Goal: Task Accomplishment & Management: Manage account settings

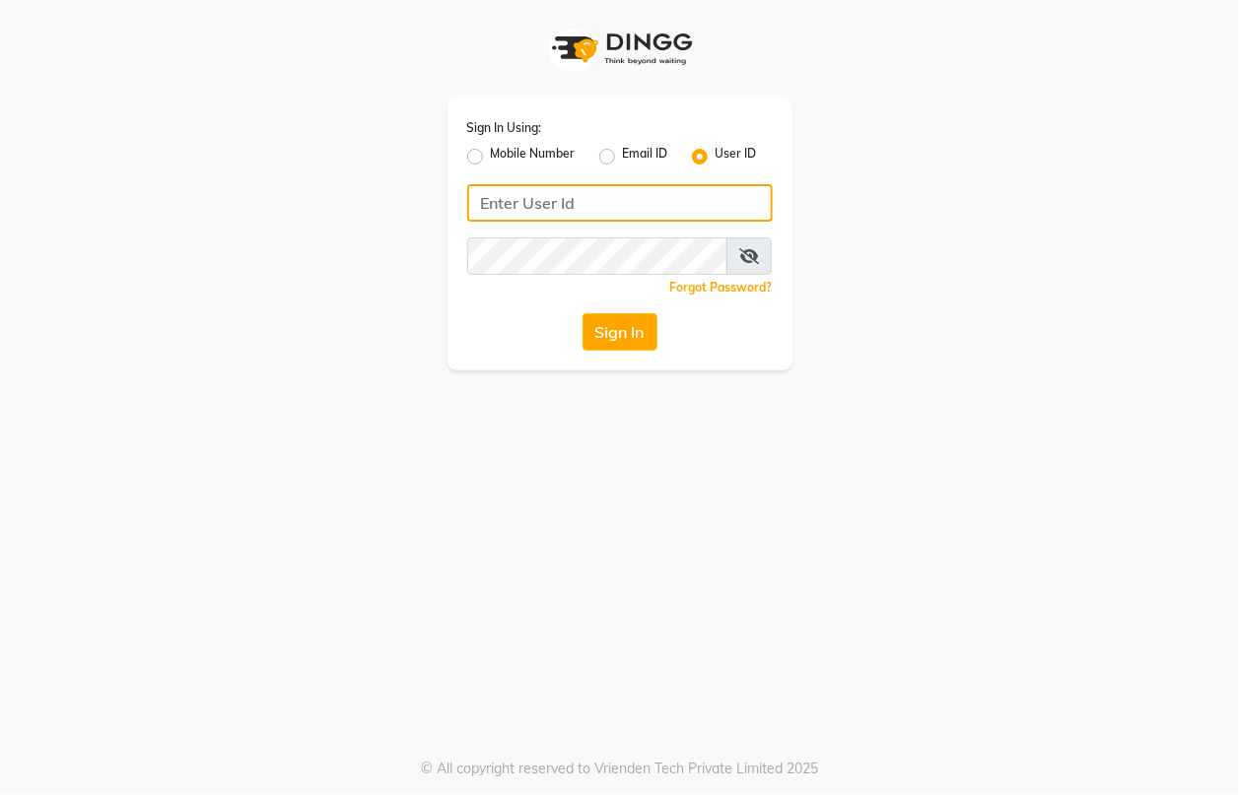
click at [588, 198] on input "Username" at bounding box center [619, 202] width 305 height 37
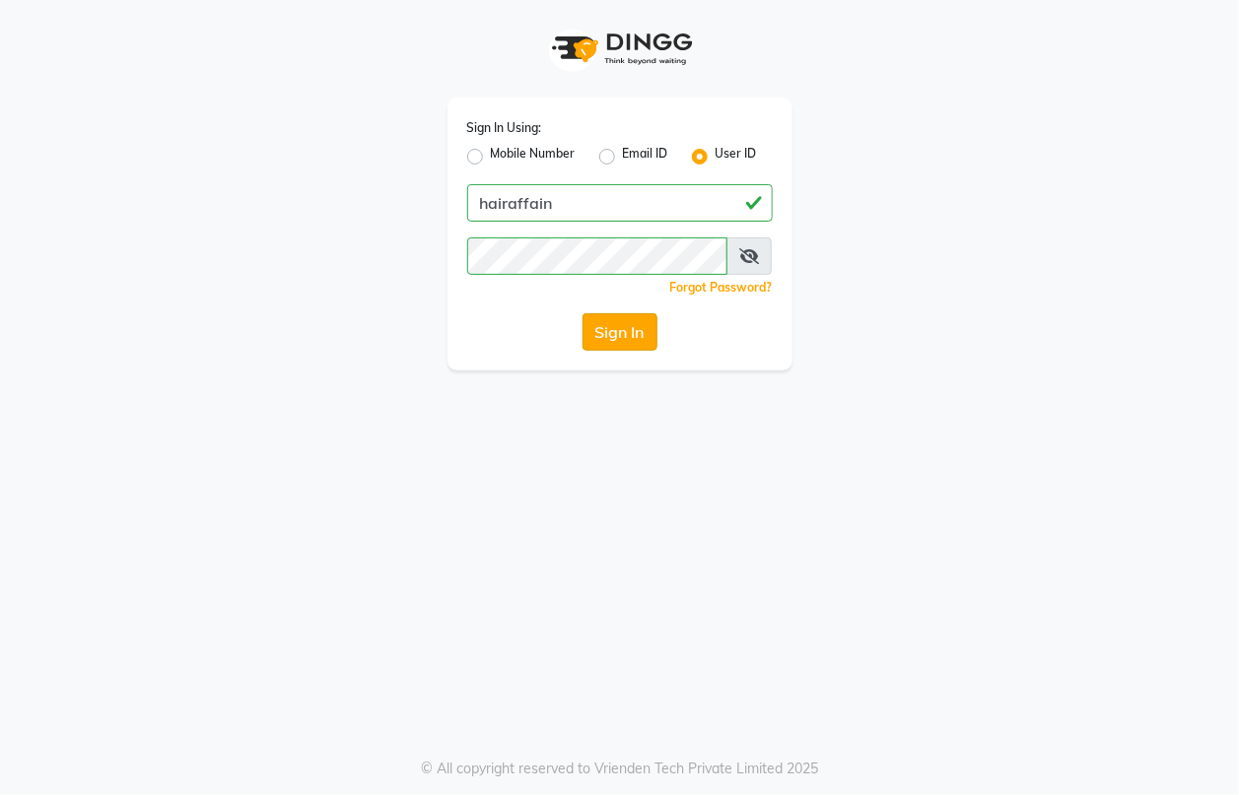
click at [613, 333] on button "Sign In" at bounding box center [619, 331] width 75 height 37
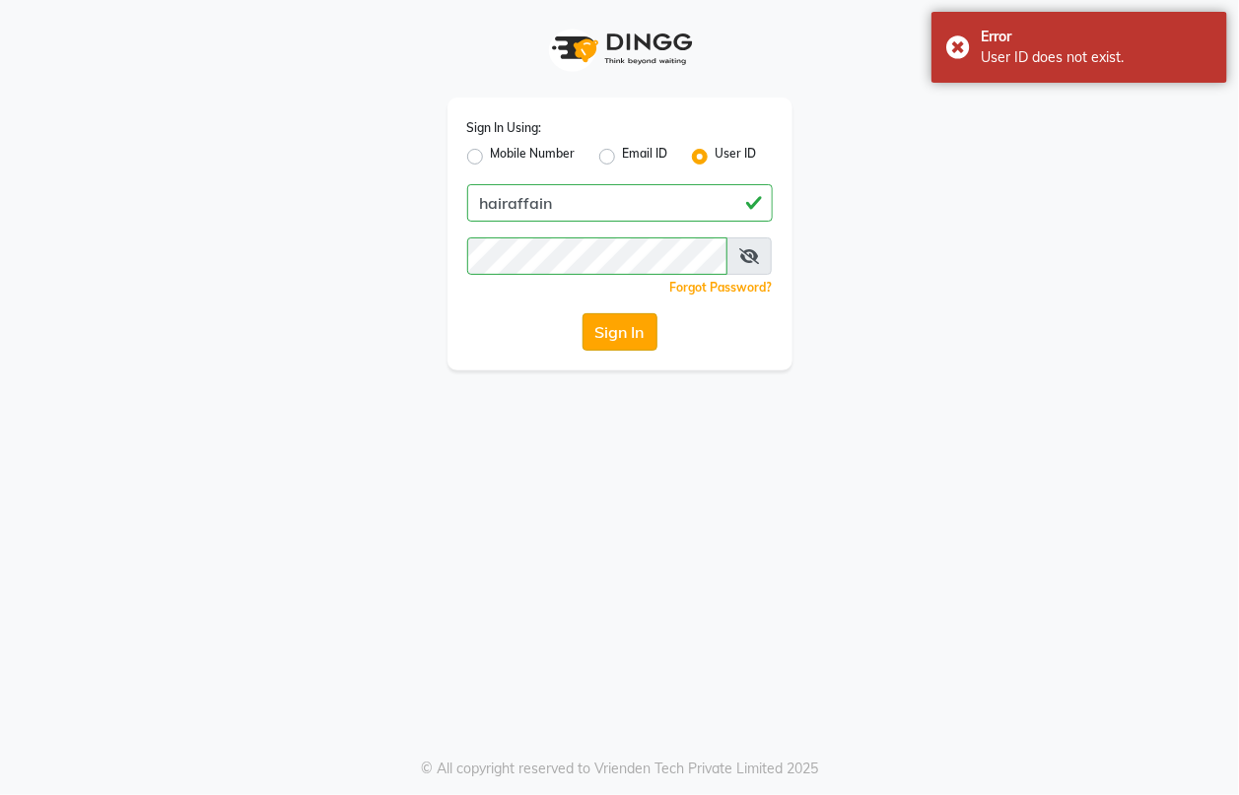
click at [613, 333] on button "Sign In" at bounding box center [619, 331] width 75 height 37
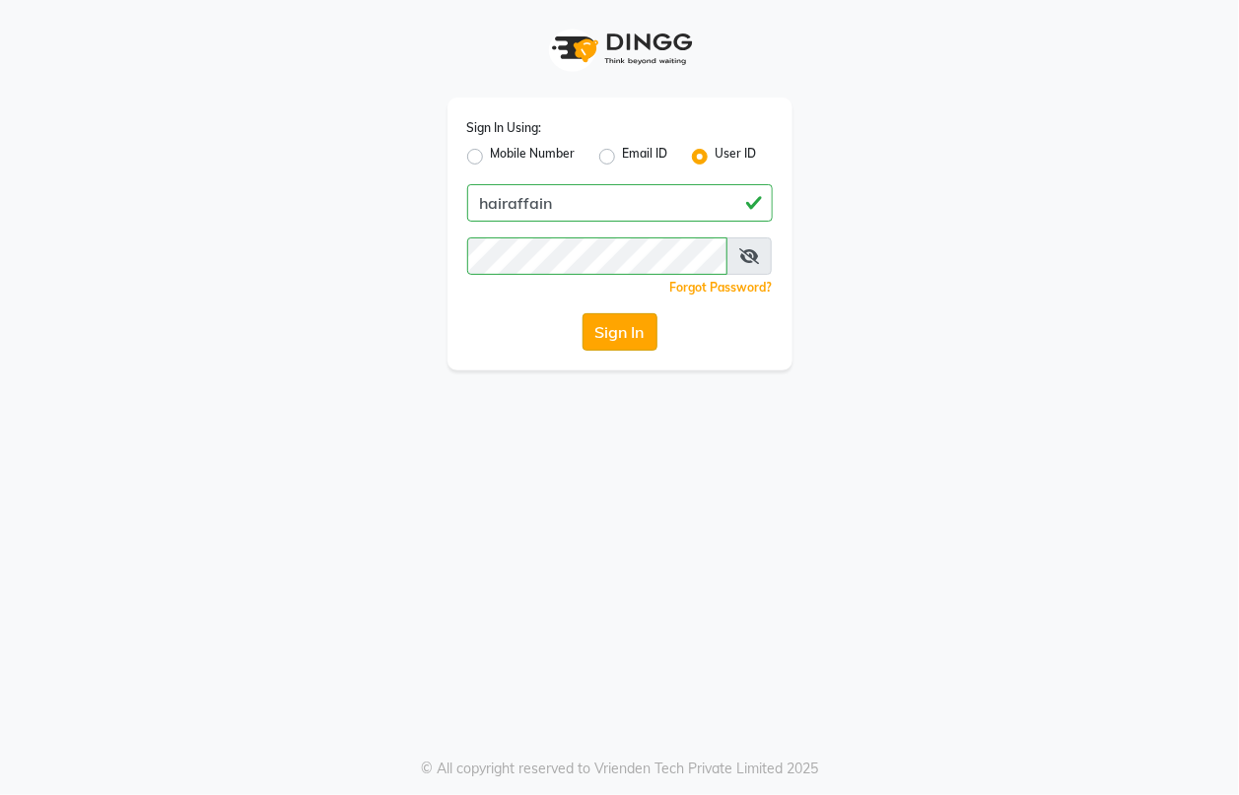
click at [646, 320] on button "Sign In" at bounding box center [619, 331] width 75 height 37
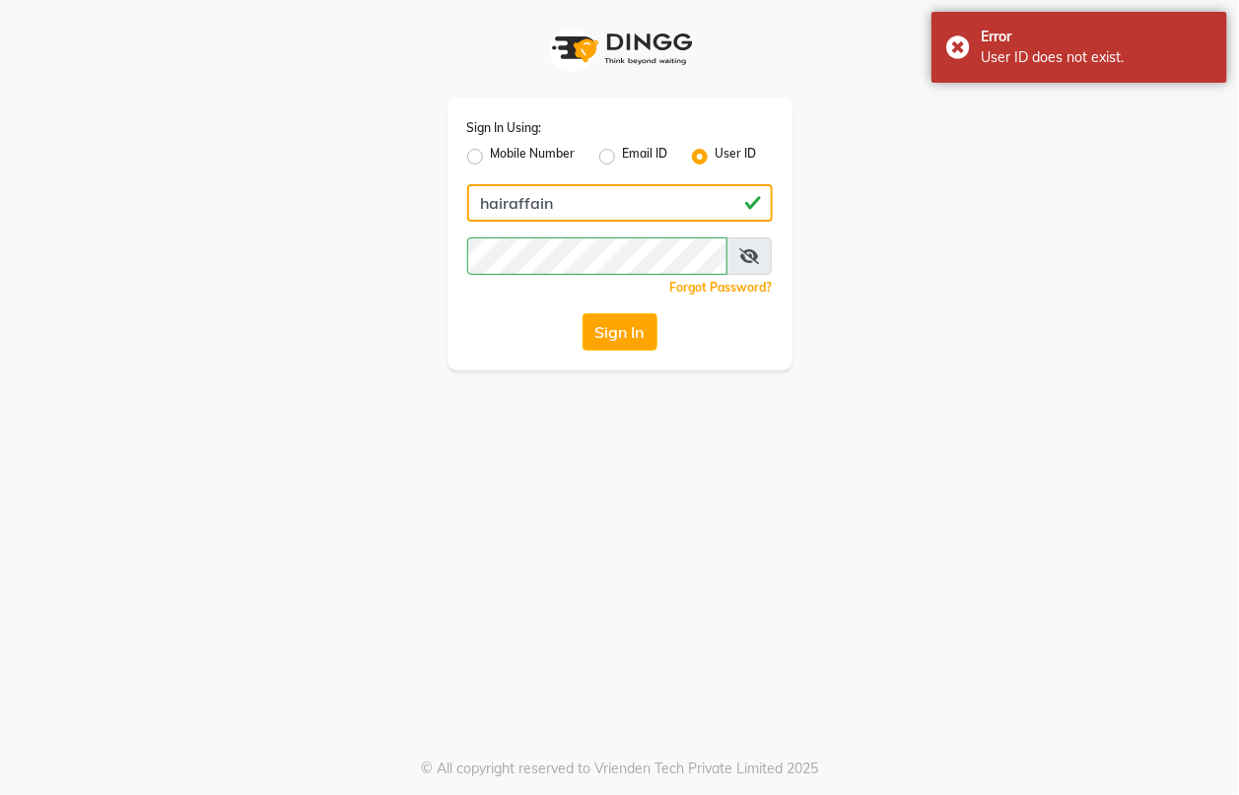
click at [527, 203] on input "hairaffain" at bounding box center [619, 202] width 305 height 37
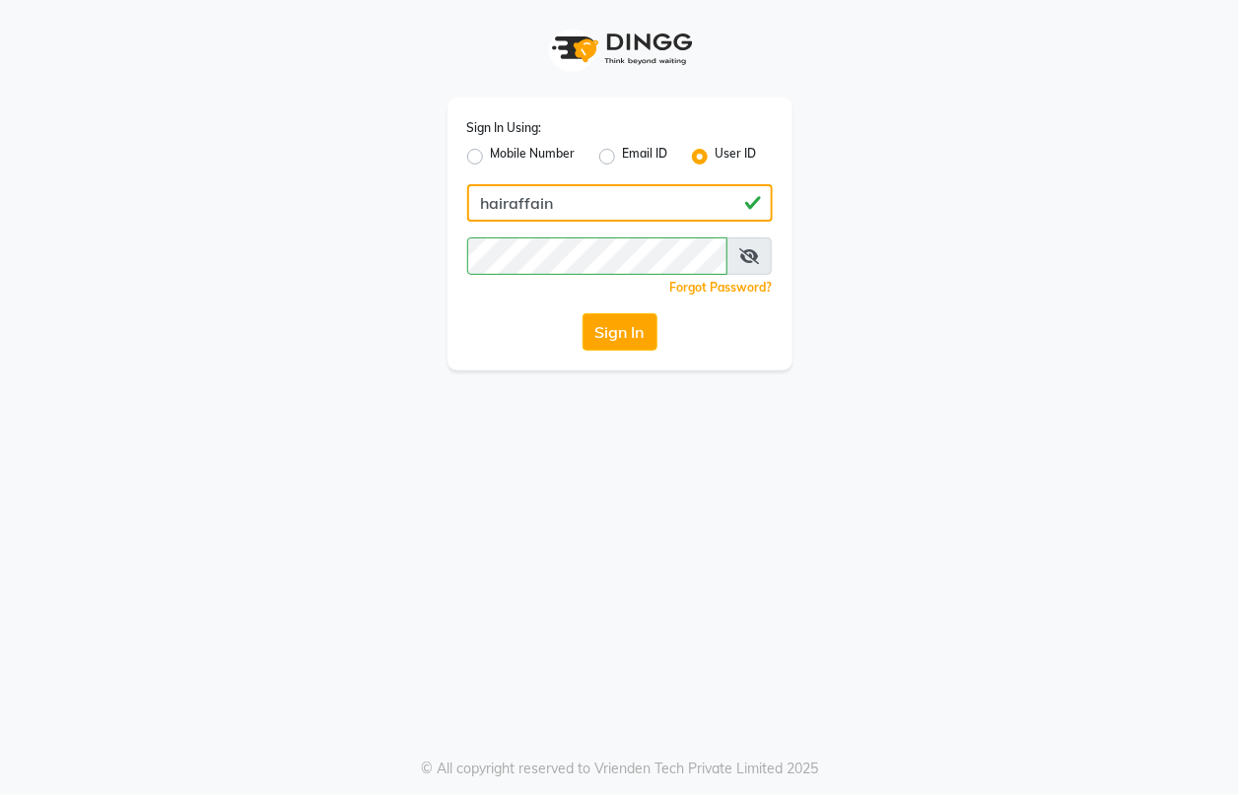
click at [538, 203] on input "hairaffain" at bounding box center [619, 202] width 305 height 37
click at [609, 335] on button "Sign In" at bounding box center [619, 331] width 75 height 37
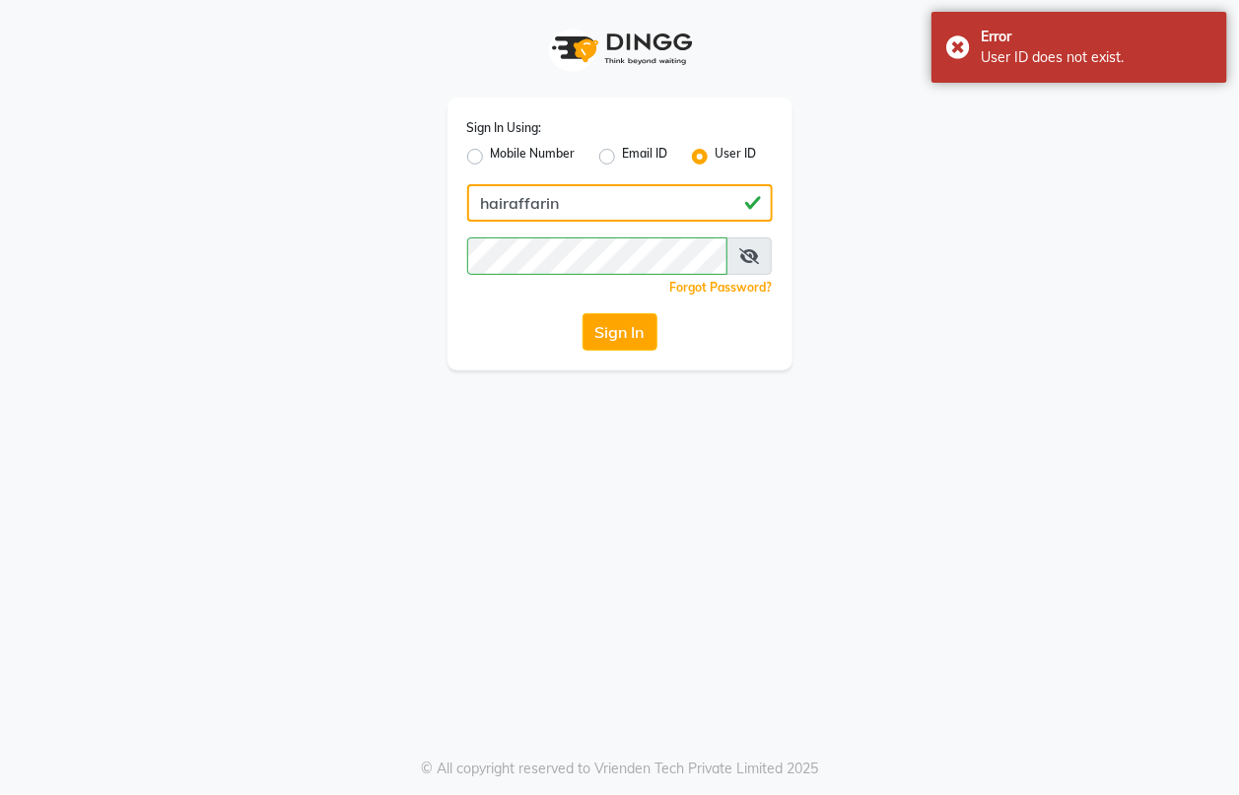
click at [545, 200] on input "hairaffarin" at bounding box center [619, 202] width 305 height 37
click at [558, 203] on input "hairaffarin" at bounding box center [619, 202] width 305 height 37
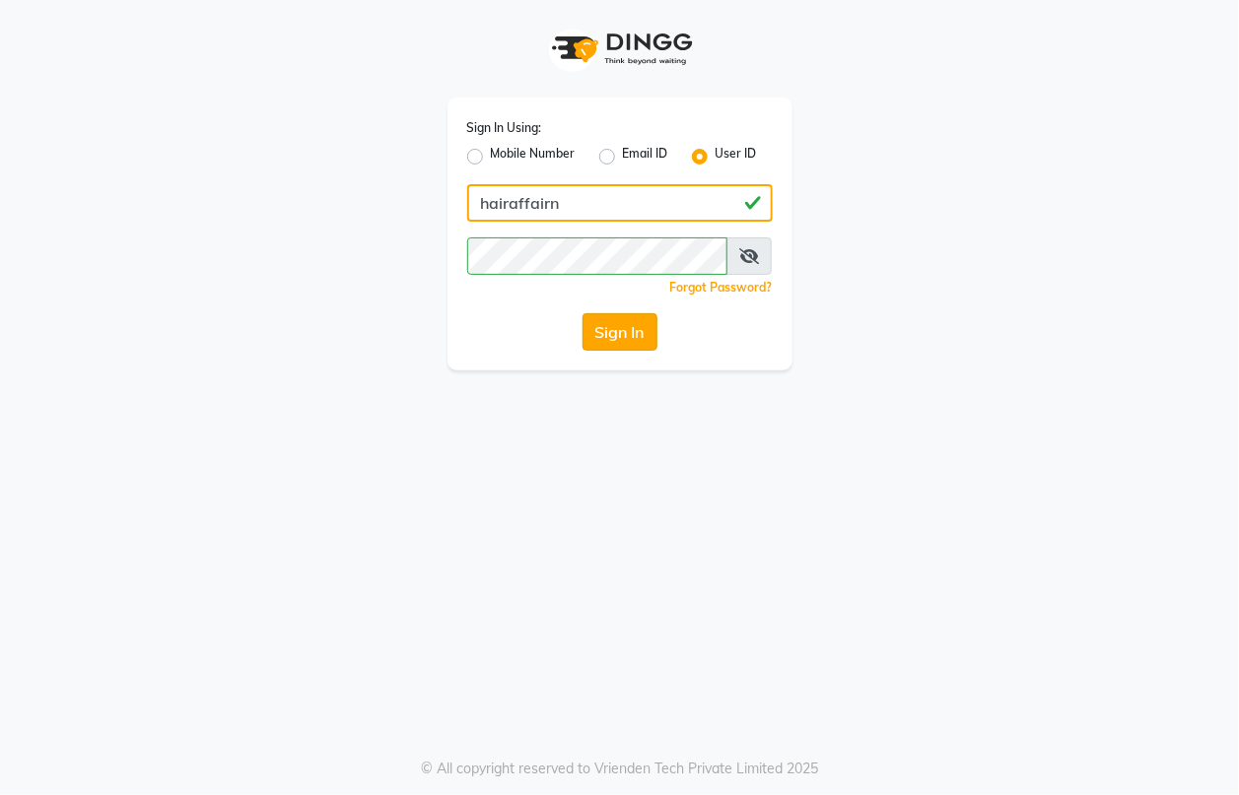
type input "hairaffairn"
click at [612, 333] on button "Sign In" at bounding box center [619, 331] width 75 height 37
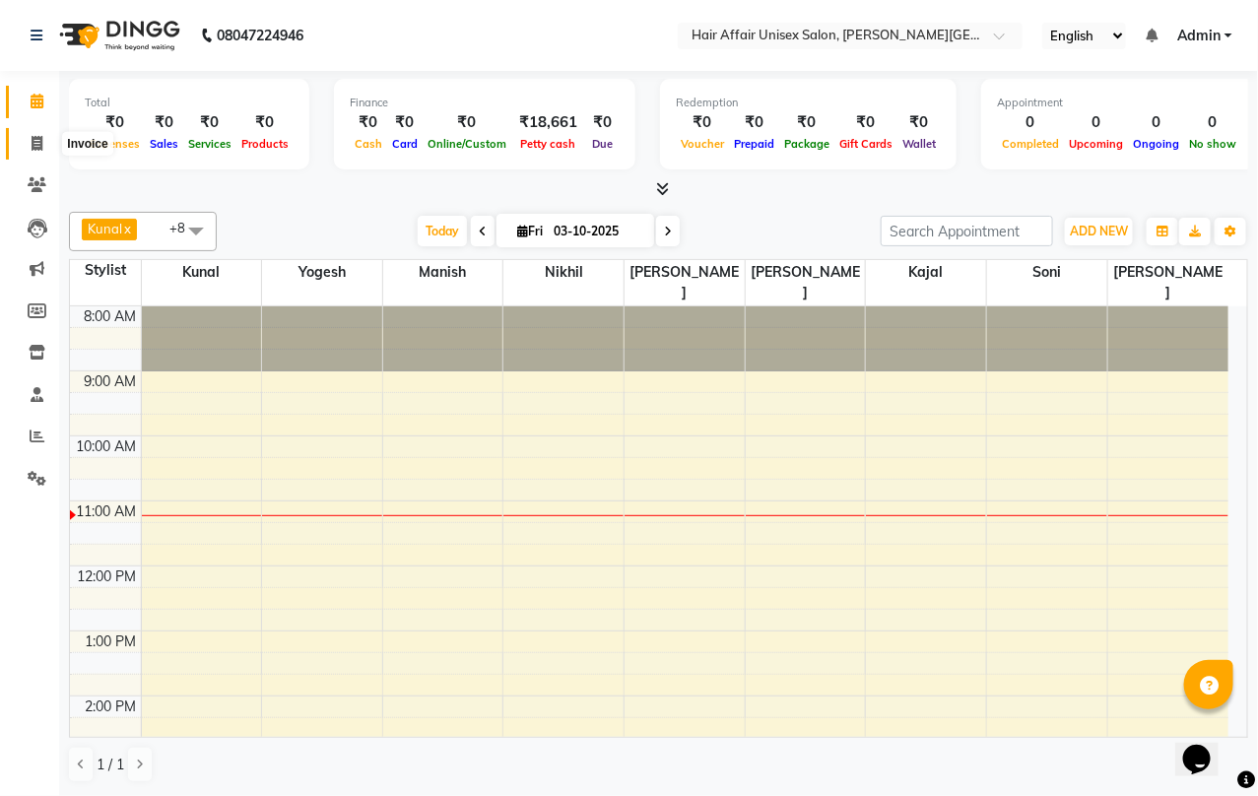
click at [39, 146] on icon at bounding box center [37, 143] width 11 height 15
select select "service"
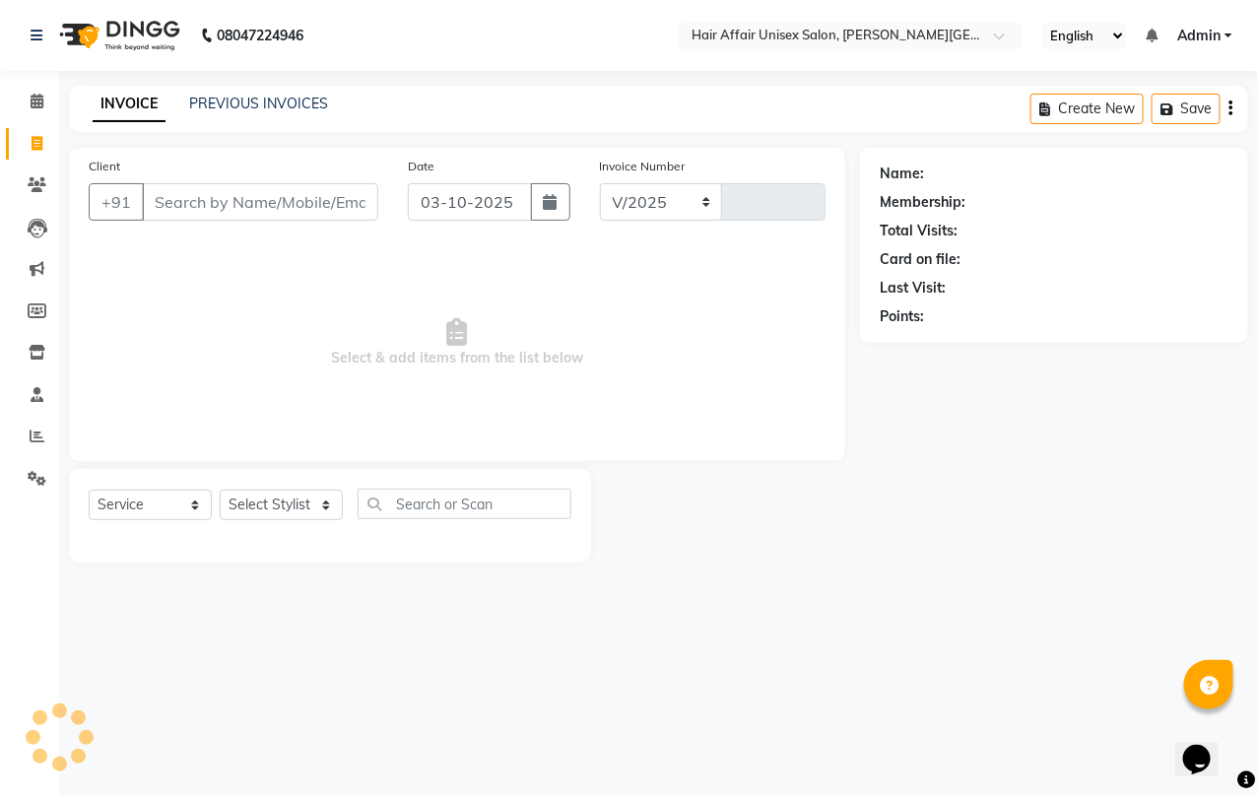
select select "6225"
type input "1932"
click at [165, 204] on input "Client" at bounding box center [260, 201] width 236 height 37
click at [148, 199] on input "Client" at bounding box center [260, 201] width 236 height 37
click at [331, 504] on select "Select Stylist [PERSON_NAME] kajal Kunal [PERSON_NAME] [PERSON_NAME] [PERSON_NA…" at bounding box center [281, 505] width 123 height 31
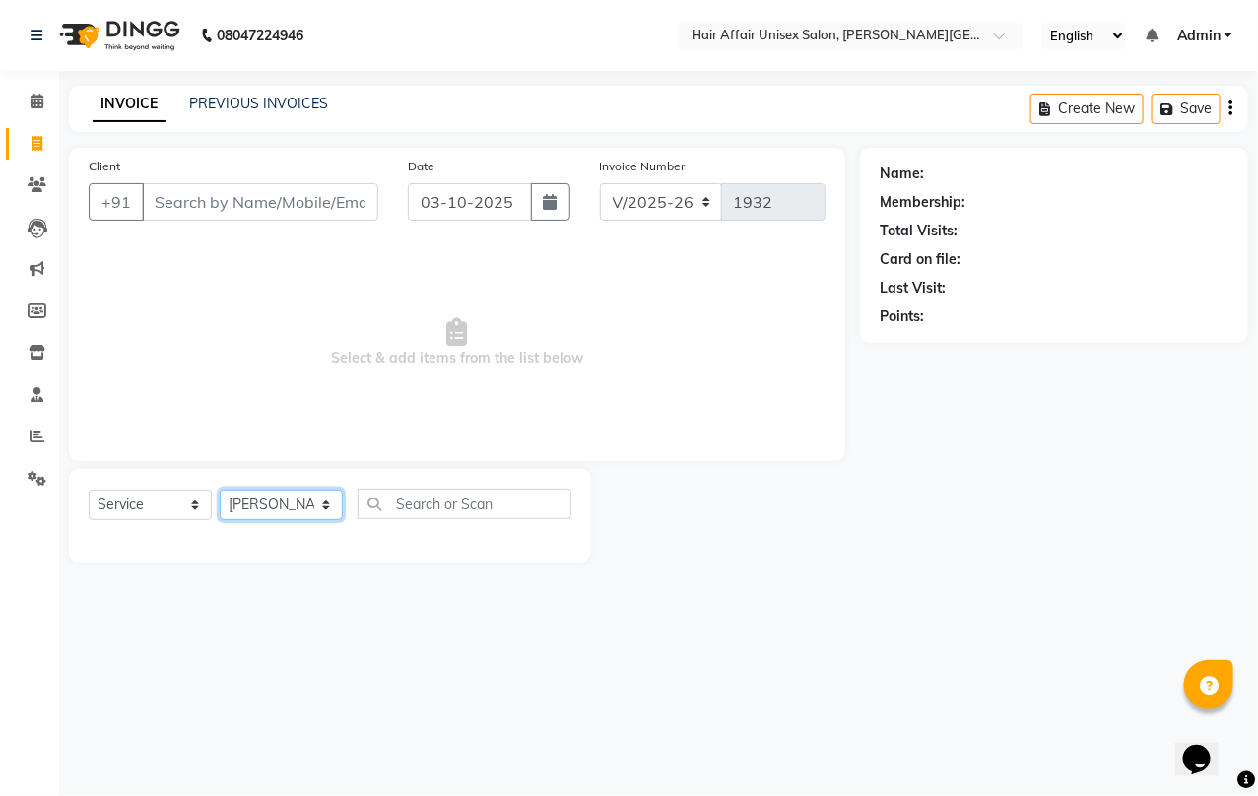
click at [220, 490] on select "Select Stylist [PERSON_NAME] kajal Kunal [PERSON_NAME] [PERSON_NAME] [PERSON_NA…" at bounding box center [281, 505] width 123 height 31
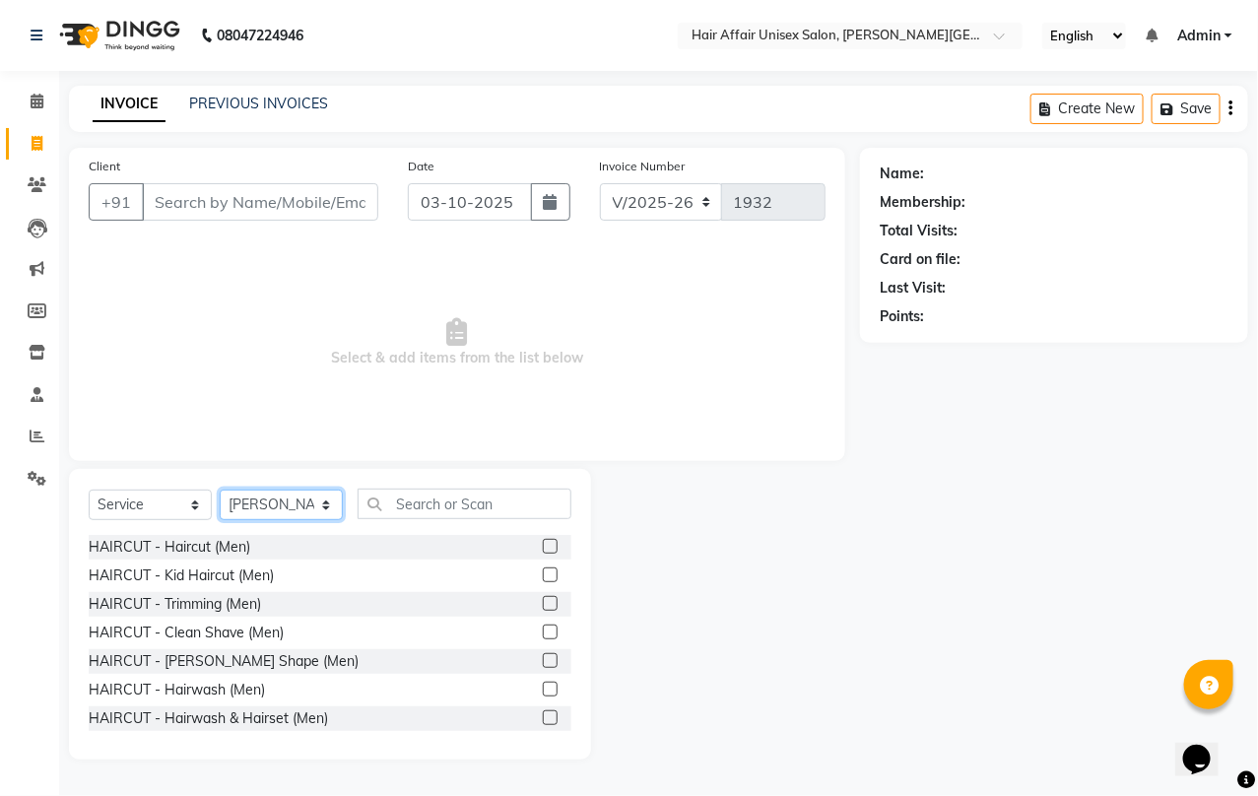
click at [288, 500] on select "Select Stylist [PERSON_NAME] kajal Kunal [PERSON_NAME] [PERSON_NAME] [PERSON_NA…" at bounding box center [281, 505] width 123 height 31
select select "45995"
click at [220, 490] on select "Select Stylist [PERSON_NAME] kajal Kunal [PERSON_NAME] [PERSON_NAME] [PERSON_NA…" at bounding box center [281, 505] width 123 height 31
drag, startPoint x: 434, startPoint y: 493, endPoint x: 436, endPoint y: 504, distance: 12.0
click at [436, 504] on input "text" at bounding box center [465, 504] width 214 height 31
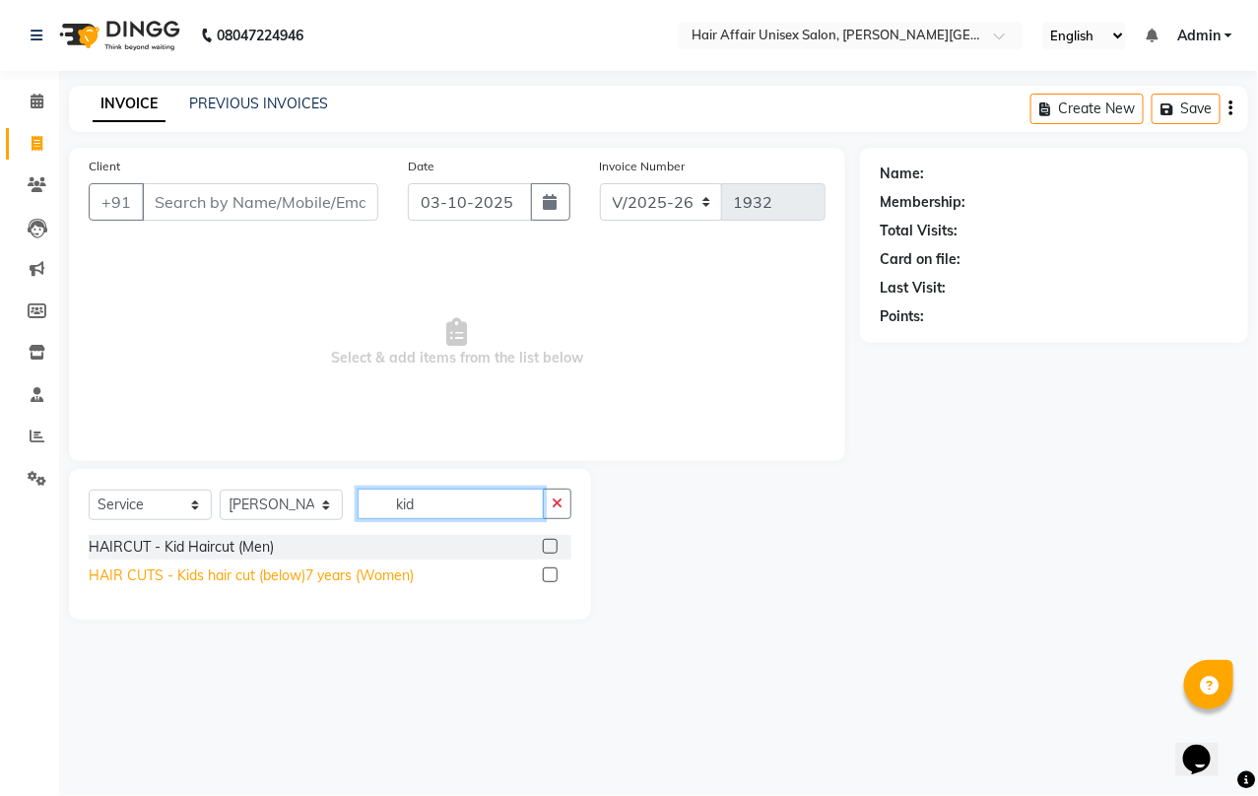
type input "kid"
click at [369, 569] on div "HAIR CUTS - Kids hair cut (below)7 years (Women)" at bounding box center [251, 576] width 325 height 21
checkbox input "false"
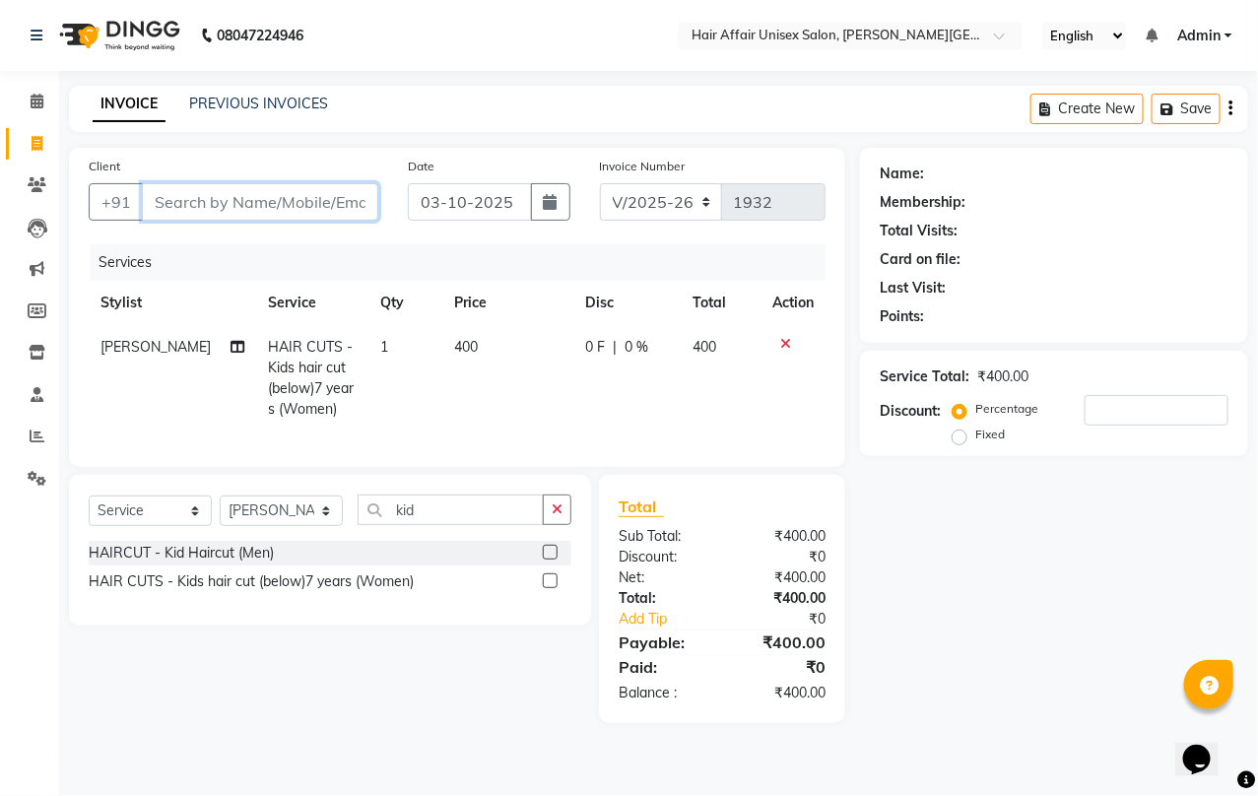
click at [159, 198] on input "Client" at bounding box center [260, 201] width 236 height 37
type input "8"
type input "0"
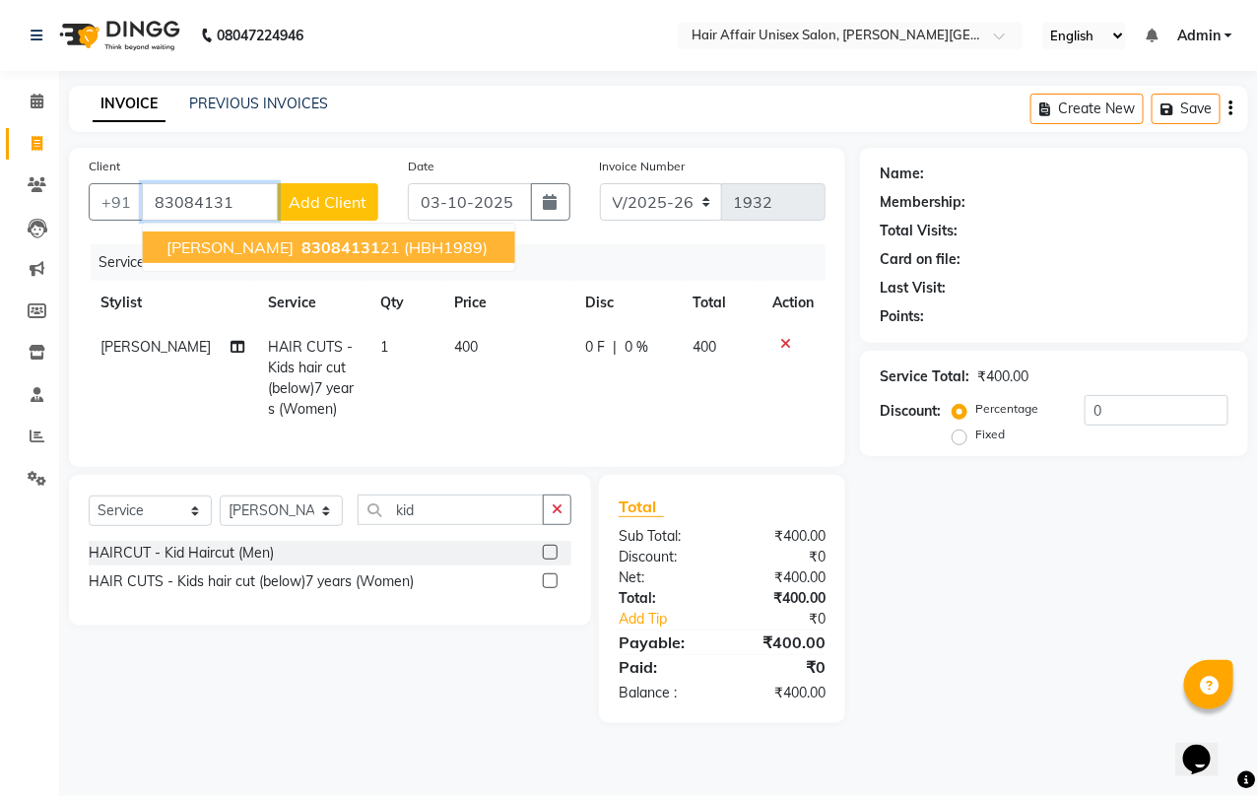
click at [247, 247] on span "[PERSON_NAME]" at bounding box center [230, 247] width 127 height 20
type input "8308413121"
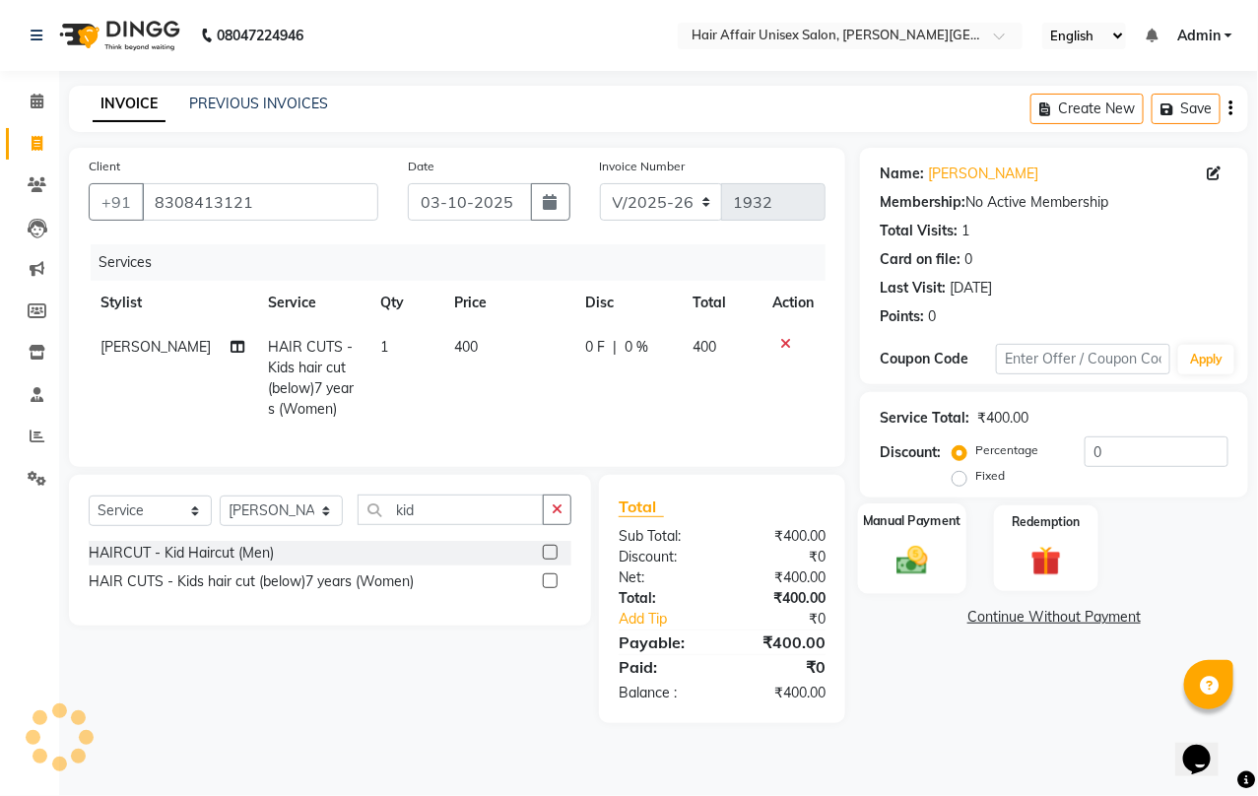
click at [943, 542] on div "Manual Payment" at bounding box center [912, 549] width 108 height 90
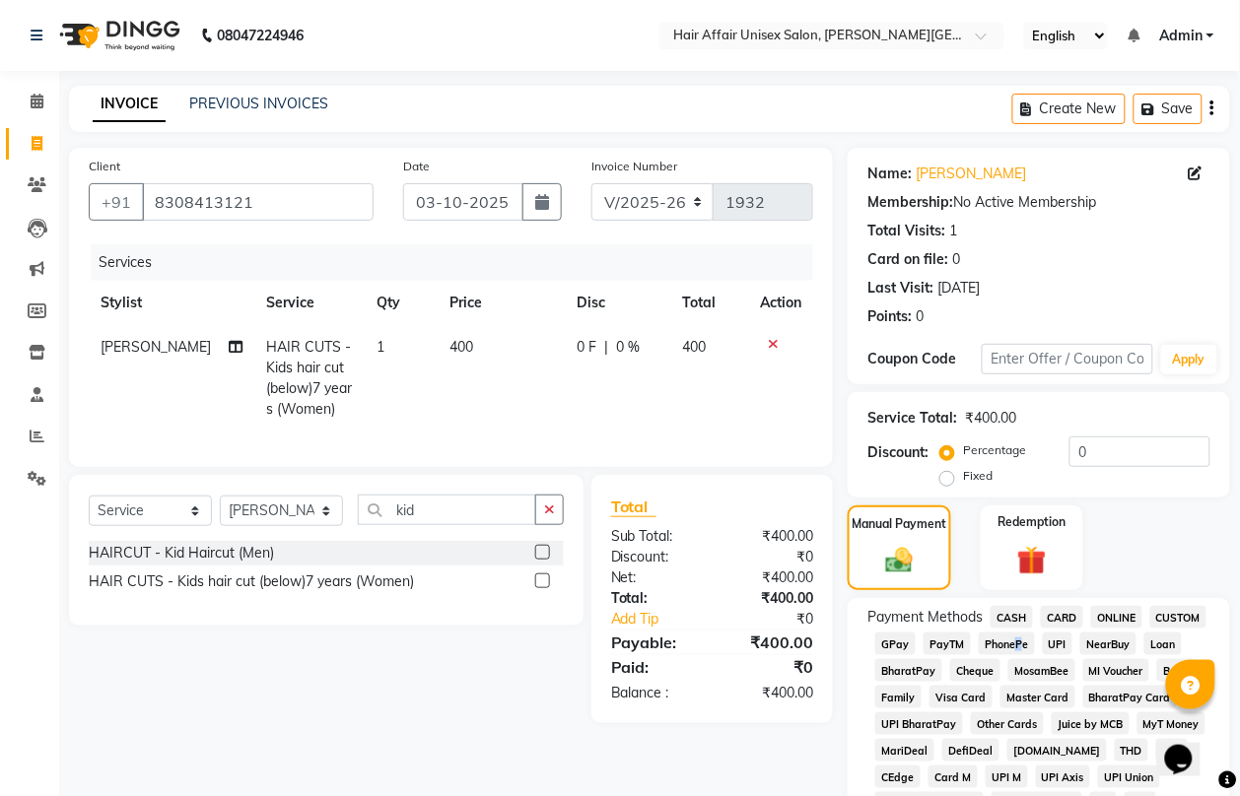
click at [1012, 642] on span "PhonePe" at bounding box center [1006, 644] width 56 height 23
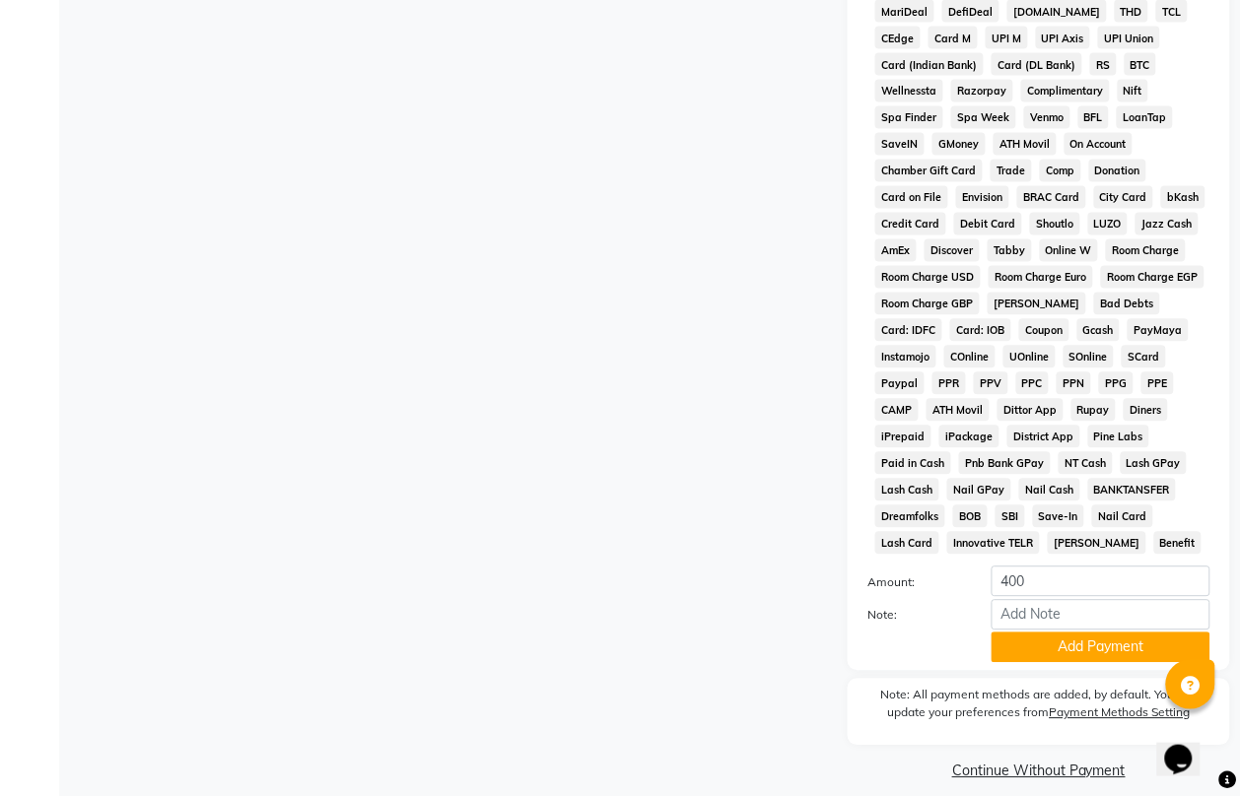
click at [1015, 647] on button "Add Payment" at bounding box center [1100, 648] width 219 height 31
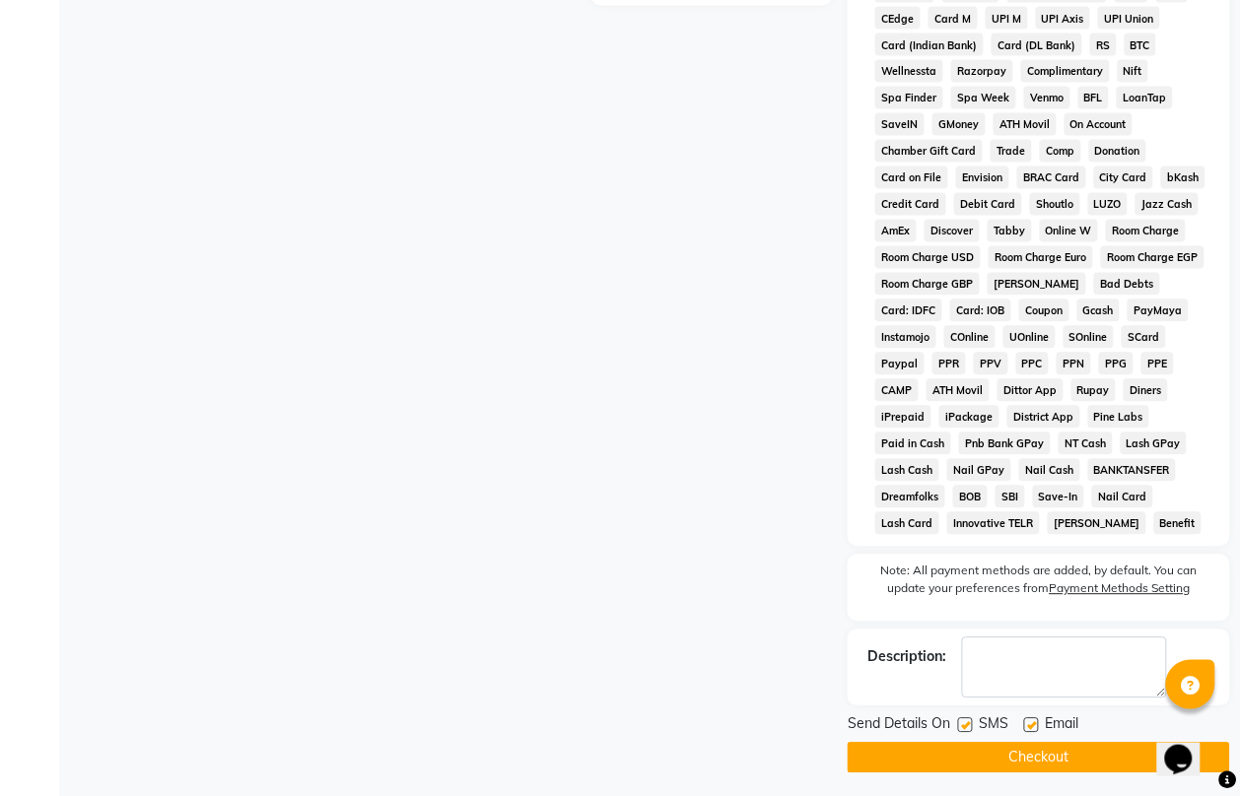
scroll to position [765, 0]
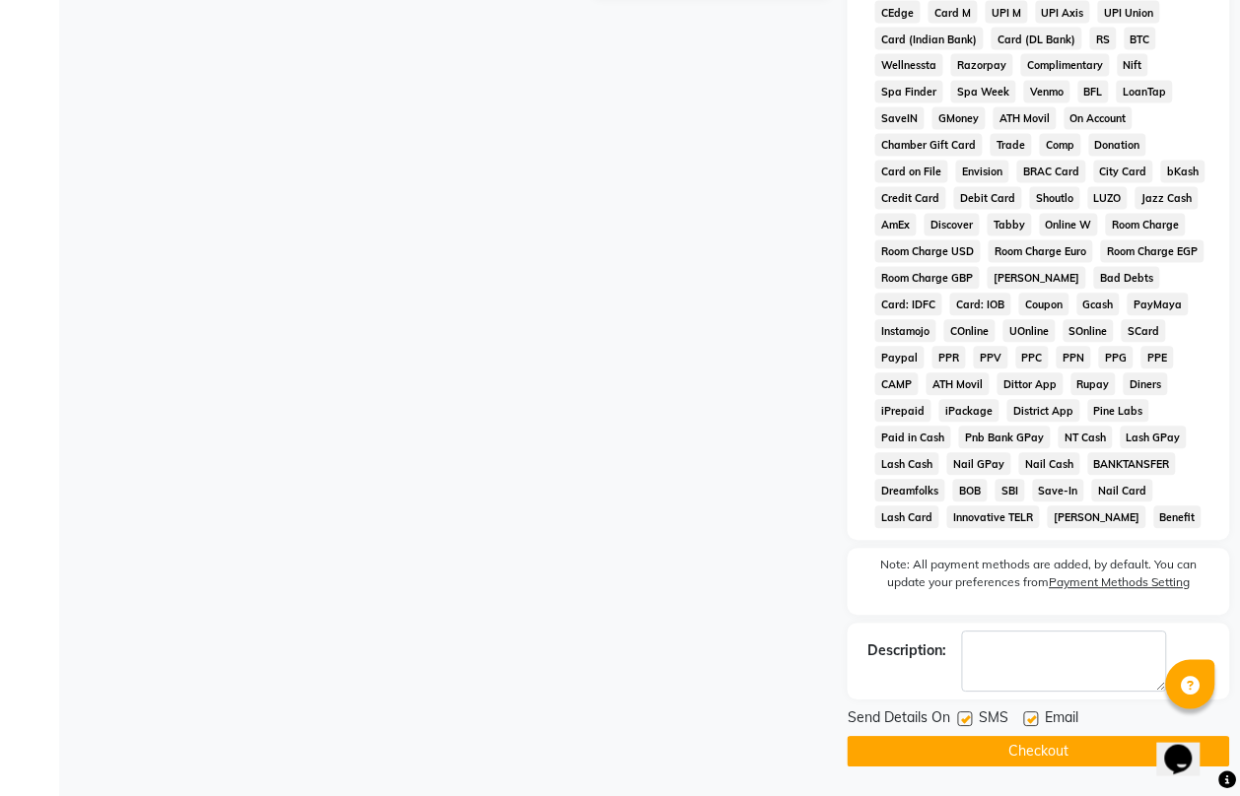
click at [1044, 750] on button "Checkout" at bounding box center [1038, 752] width 382 height 31
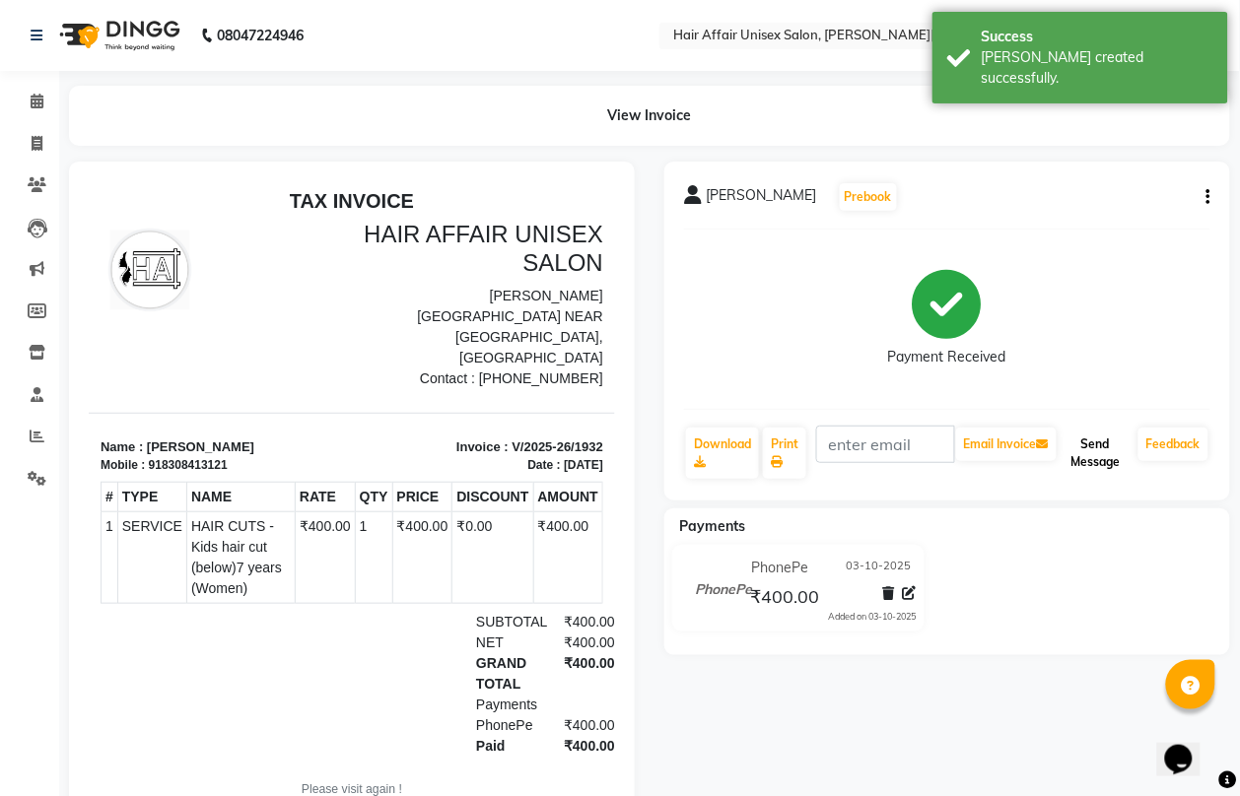
click at [1077, 465] on button "Send Message" at bounding box center [1095, 453] width 70 height 51
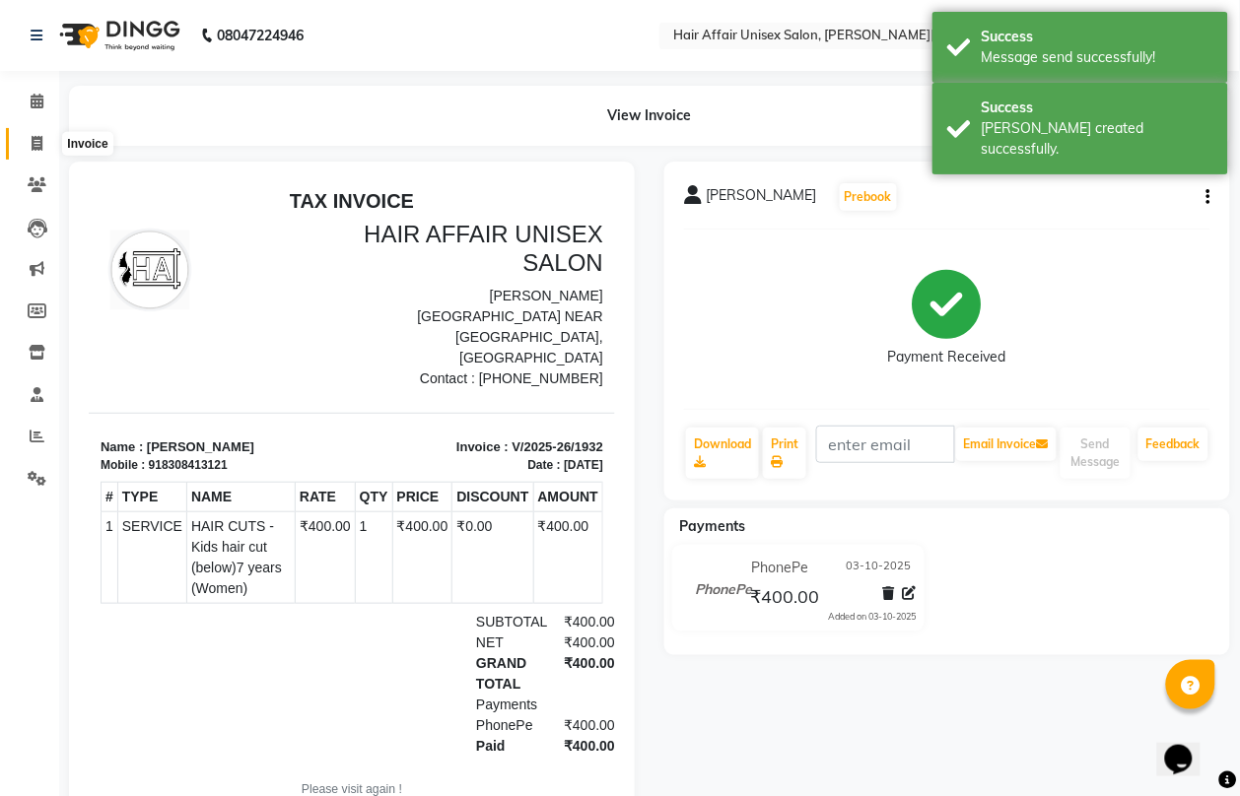
click at [32, 141] on icon at bounding box center [37, 143] width 11 height 15
select select "service"
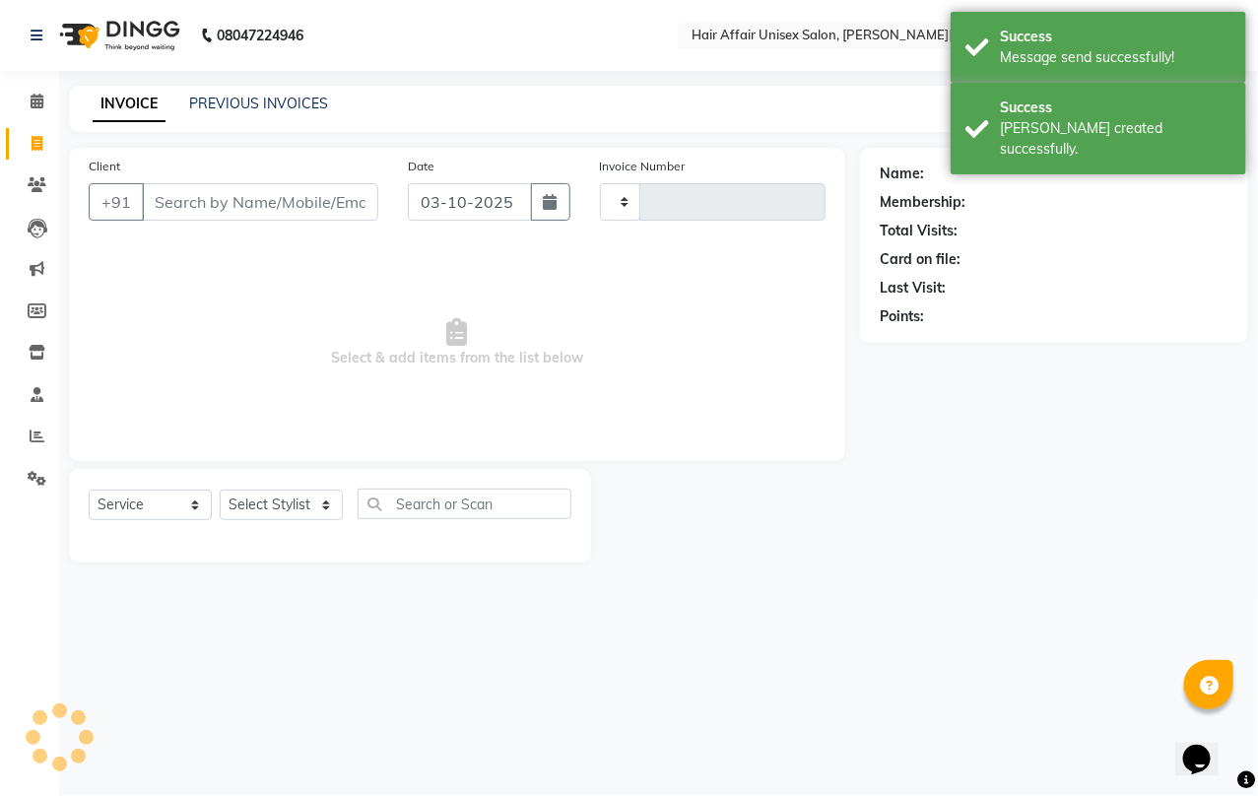
type input "1933"
select select "6225"
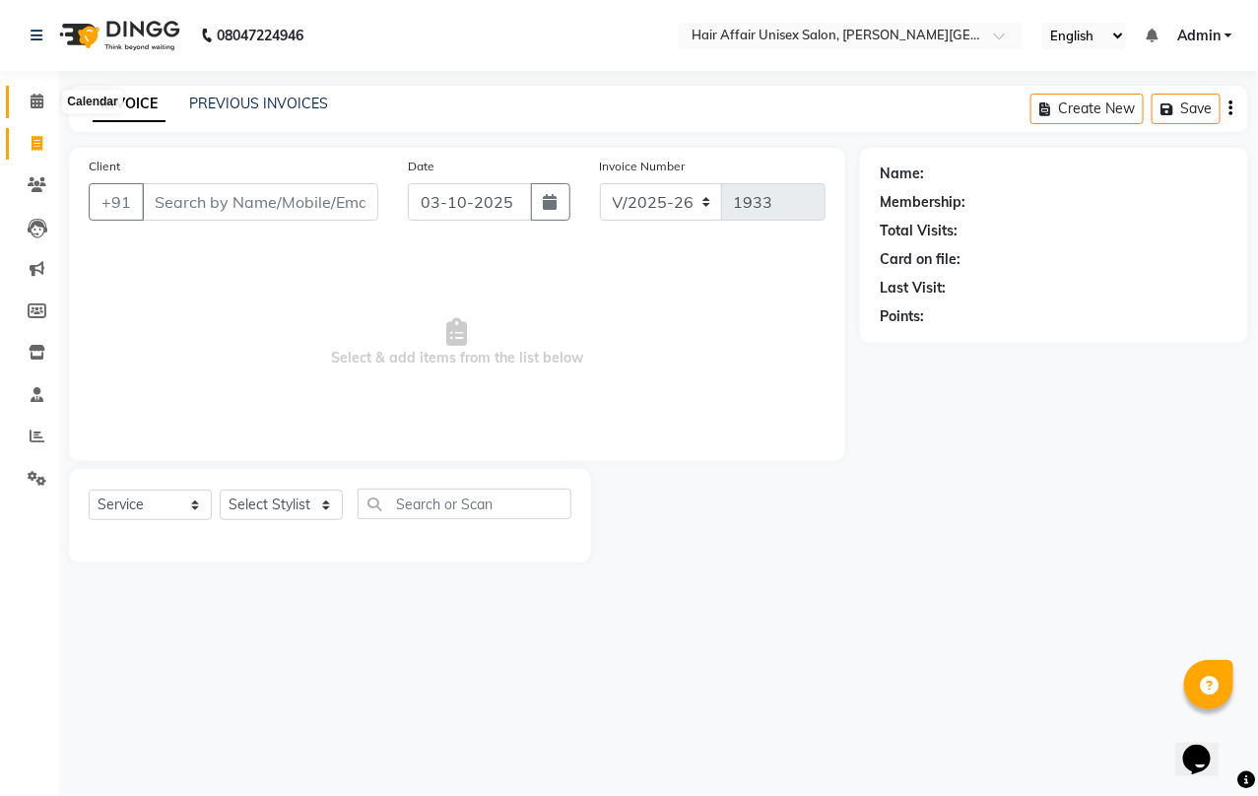
click at [36, 104] on icon at bounding box center [37, 101] width 13 height 15
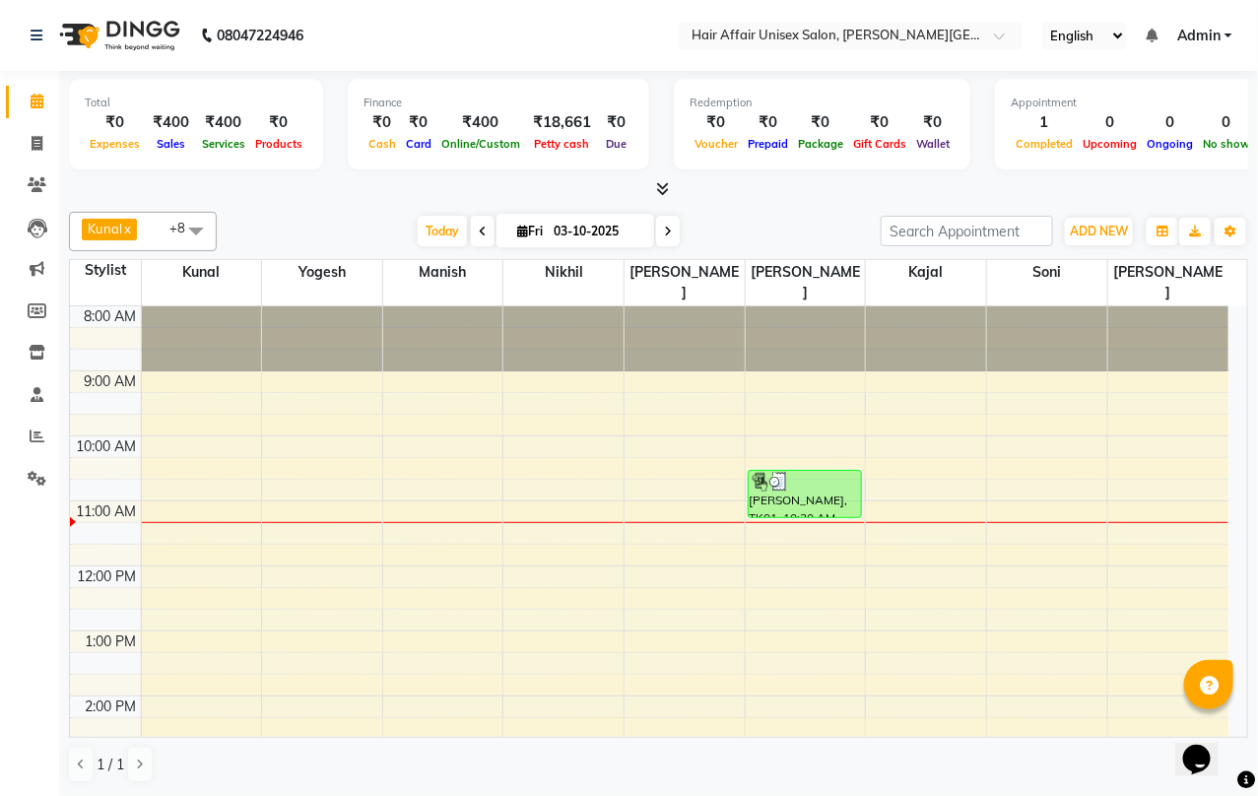
click at [479, 236] on icon at bounding box center [483, 232] width 8 height 12
type input "02-10-2025"
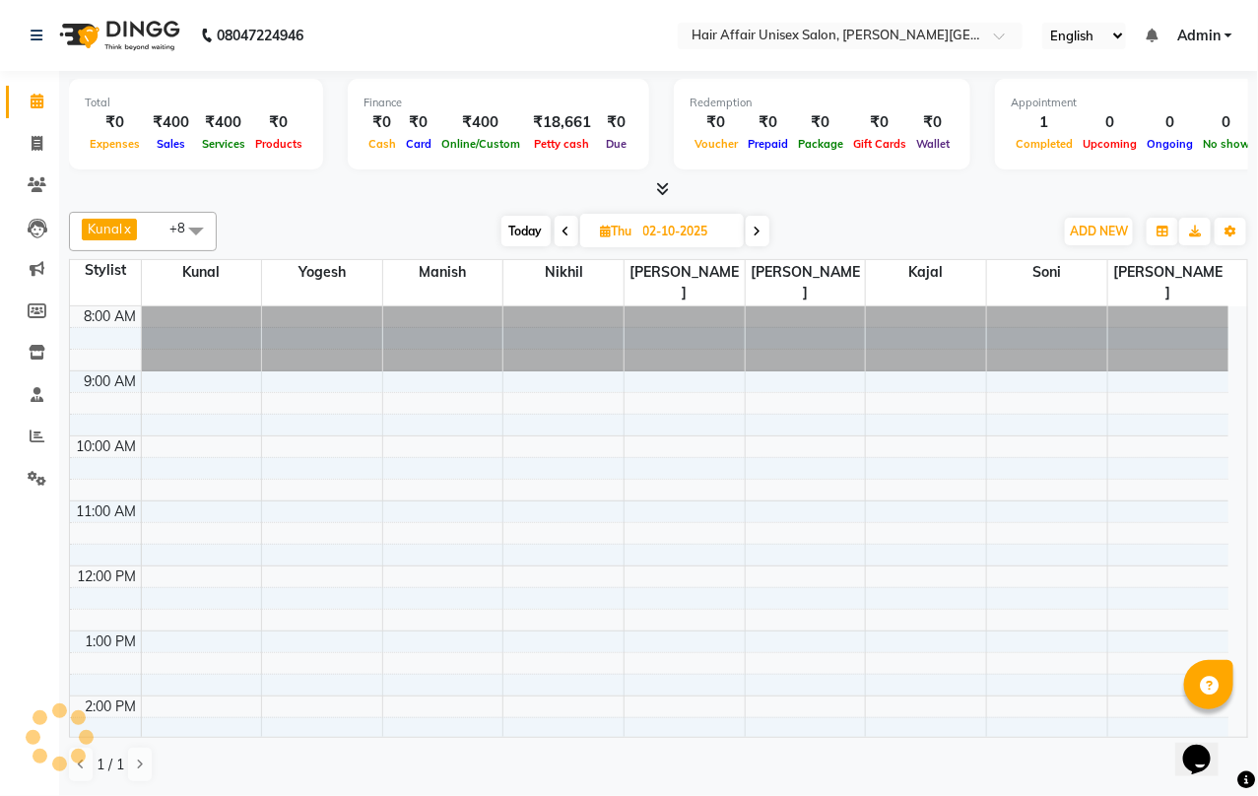
scroll to position [198, 0]
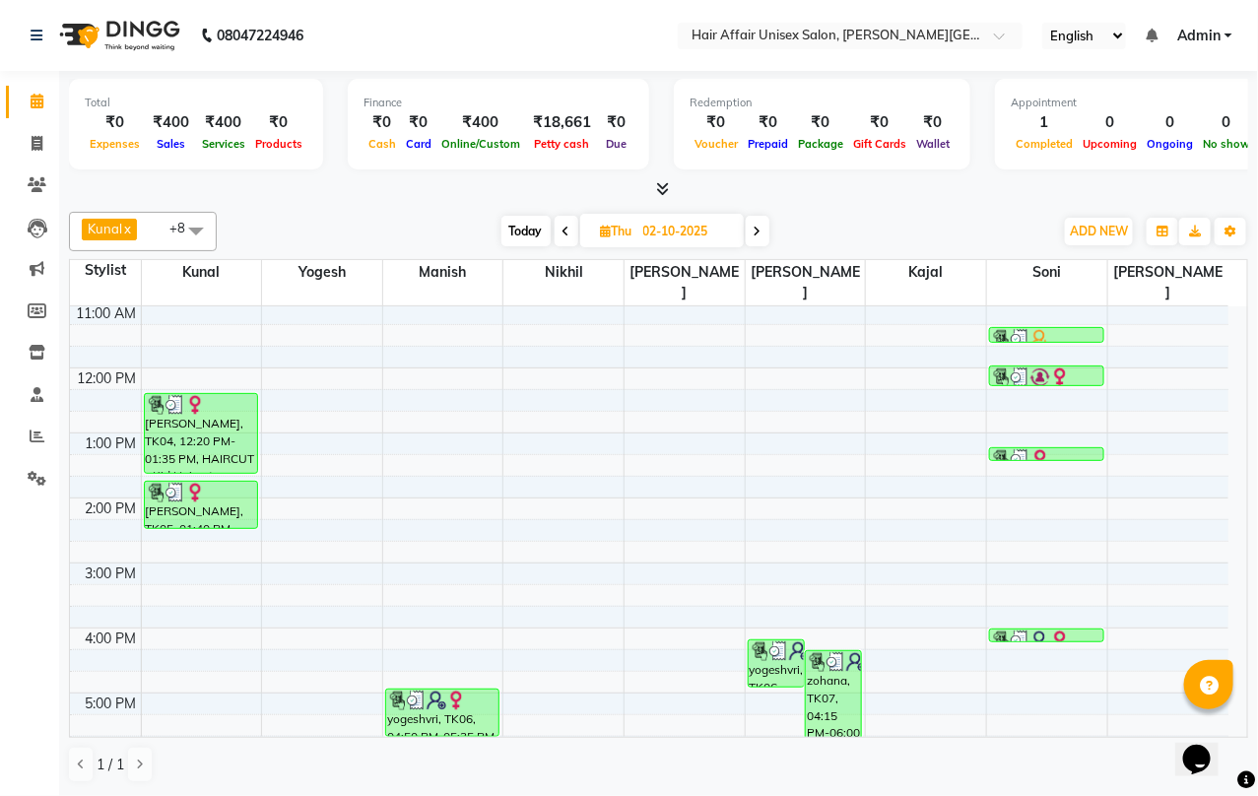
click at [673, 235] on input "02-10-2025" at bounding box center [687, 232] width 99 height 30
select select "10"
select select "2025"
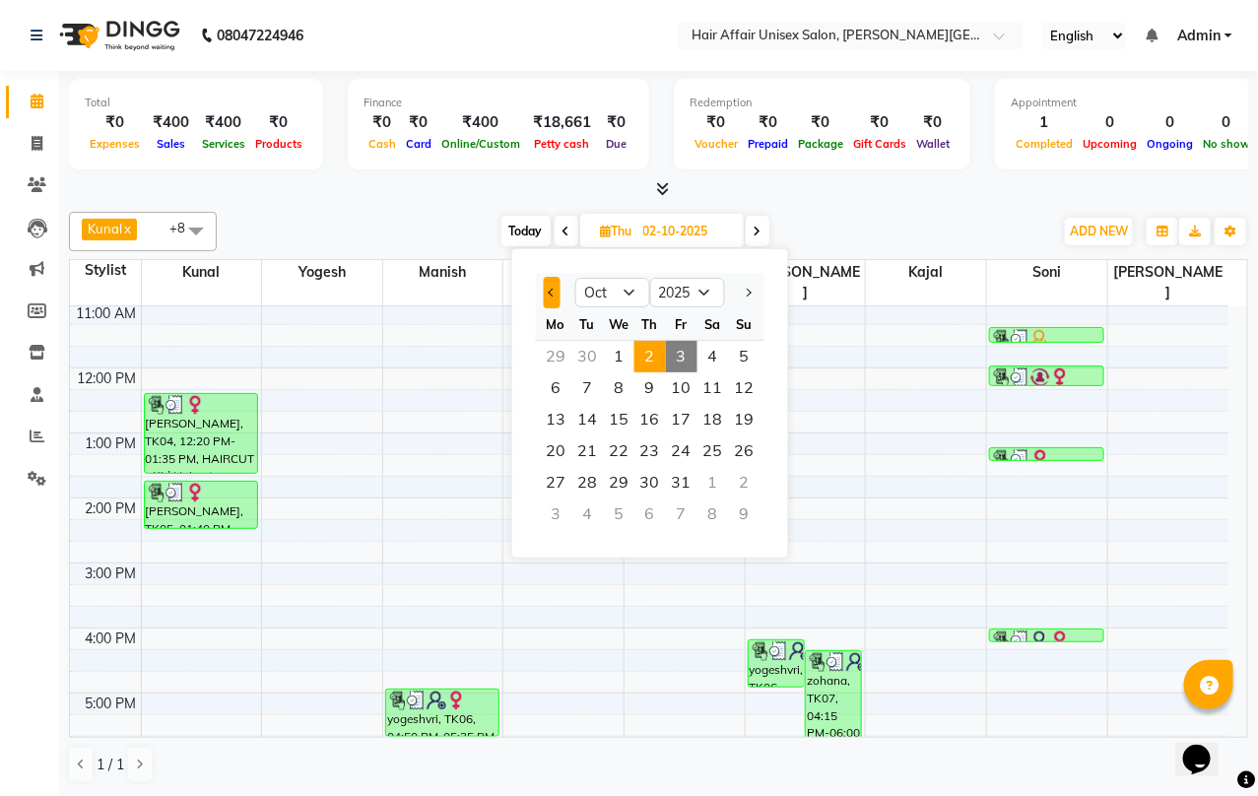
click at [554, 292] on span "Previous month" at bounding box center [553, 293] width 8 height 8
select select "9"
click at [707, 355] on span "6" at bounding box center [714, 357] width 32 height 32
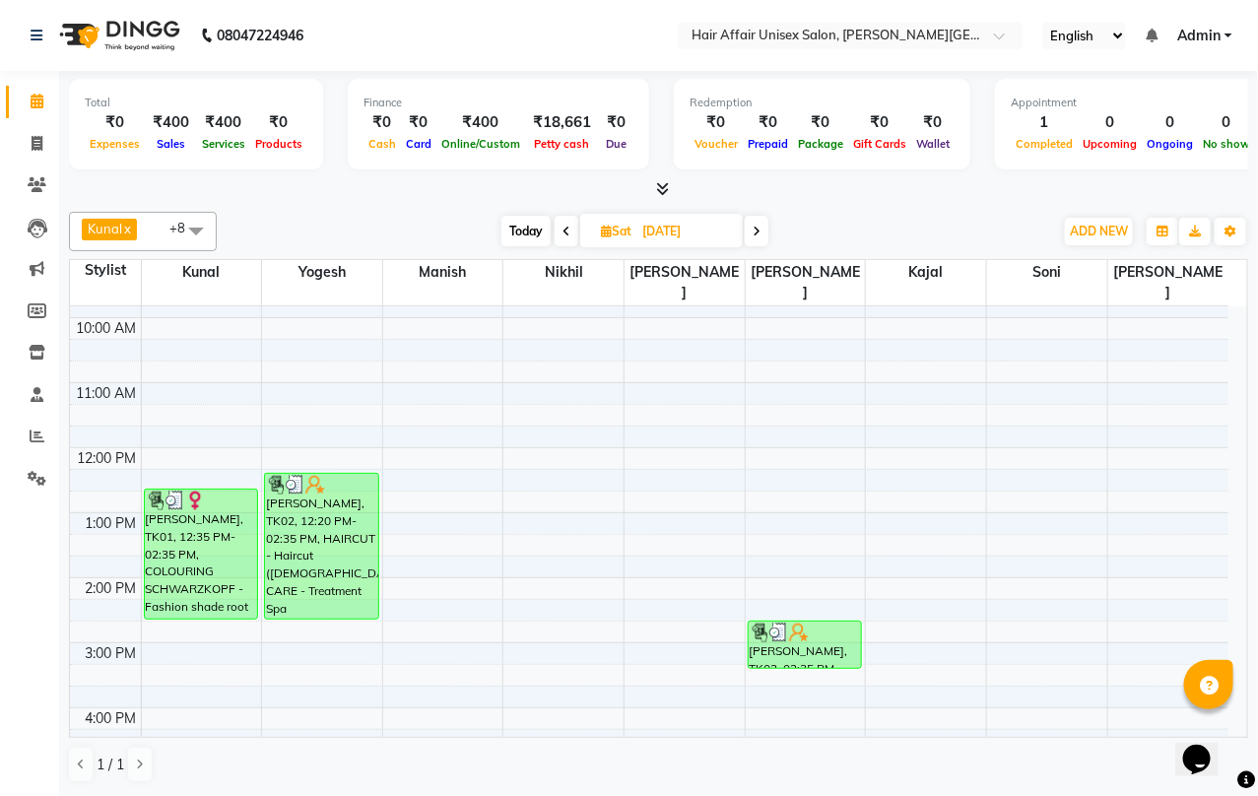
scroll to position [0, 0]
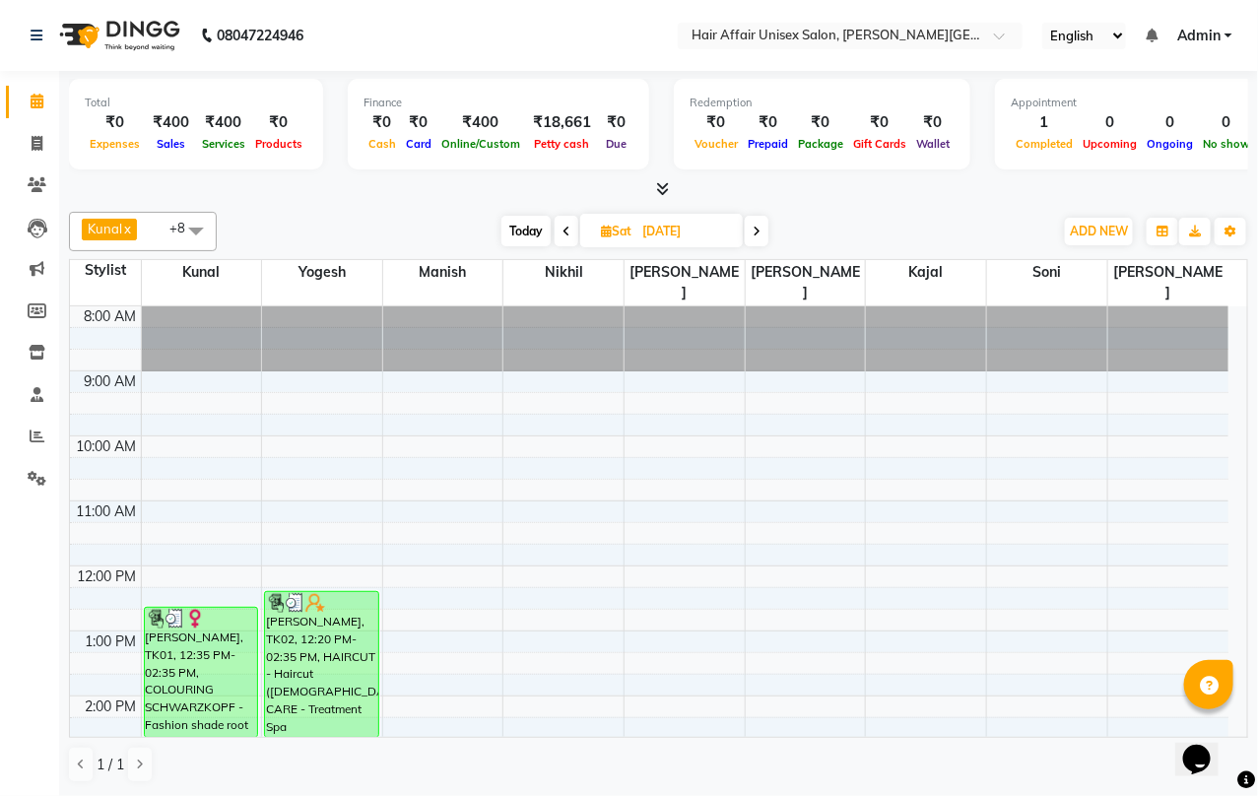
click at [568, 236] on icon at bounding box center [567, 232] width 8 height 12
type input "[DATE]"
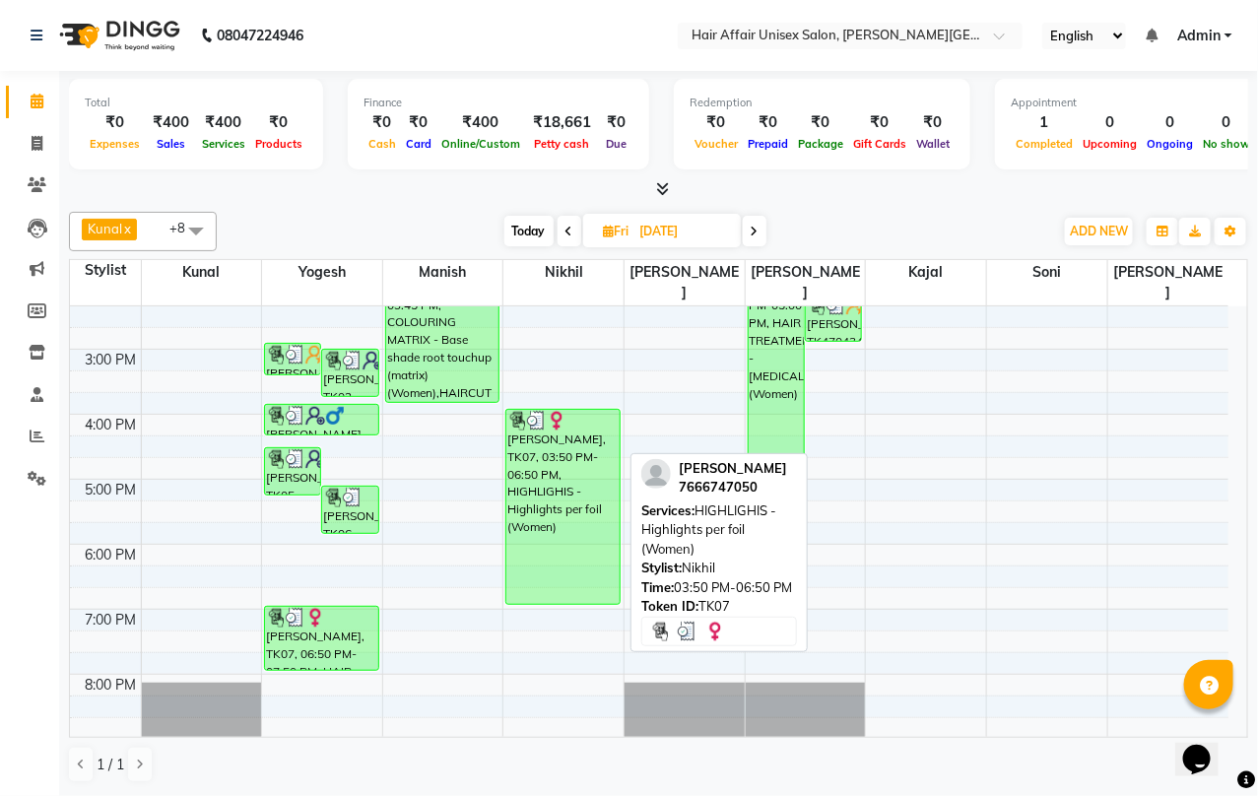
scroll to position [411, 0]
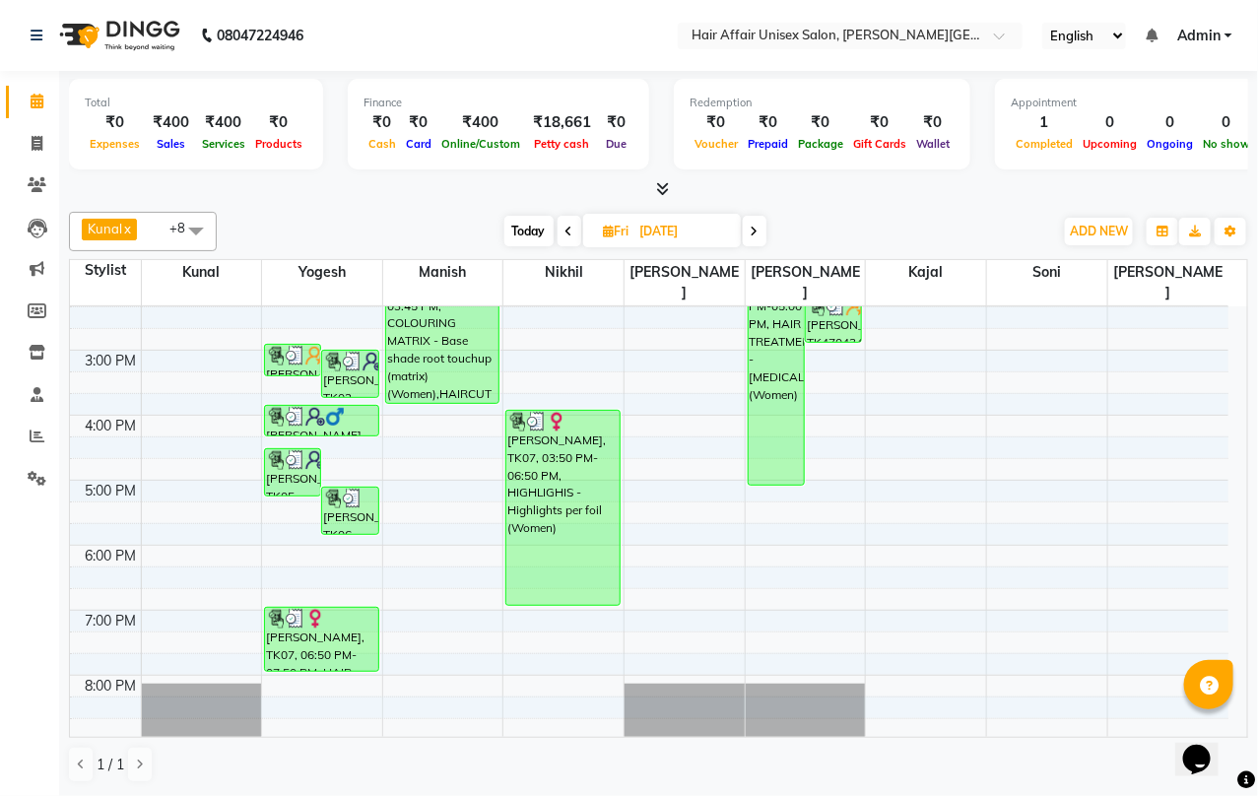
click at [672, 233] on input "[DATE]" at bounding box center [684, 232] width 99 height 30
select select "9"
select select "2025"
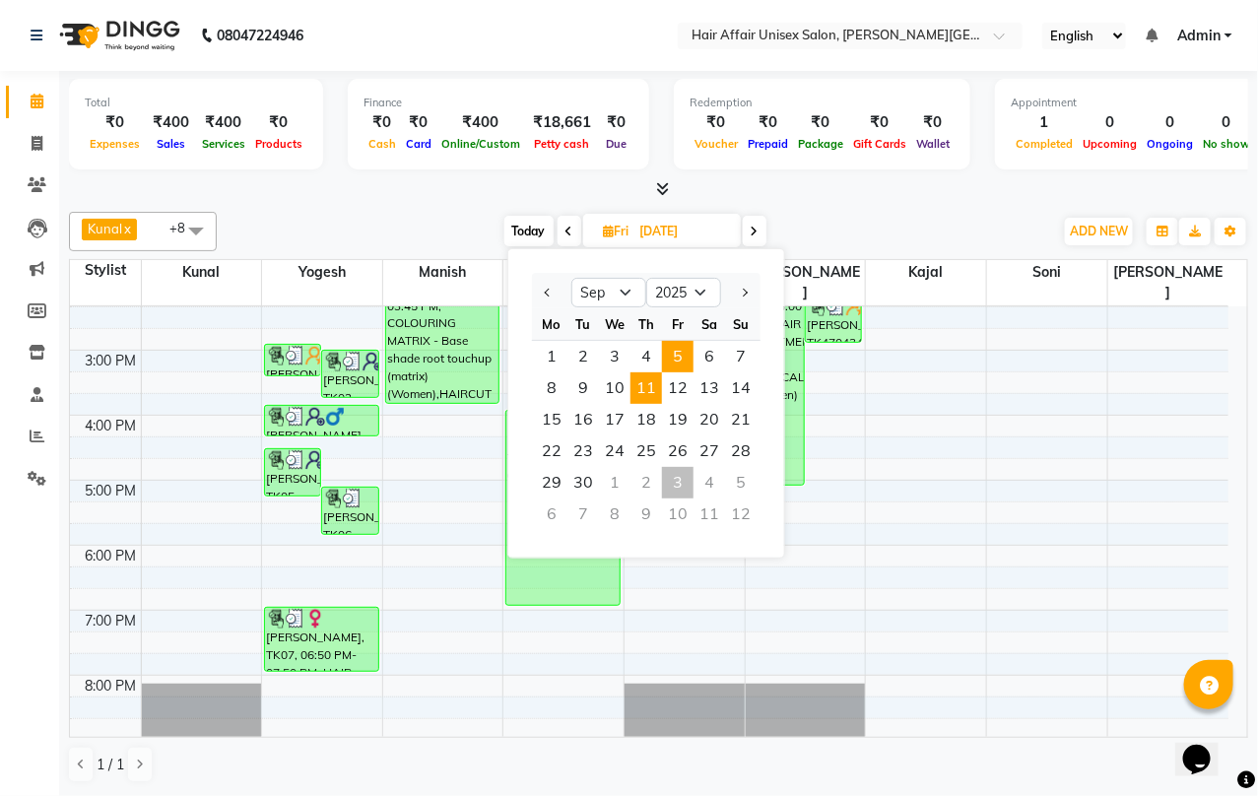
click at [645, 386] on span "11" at bounding box center [647, 388] width 32 height 32
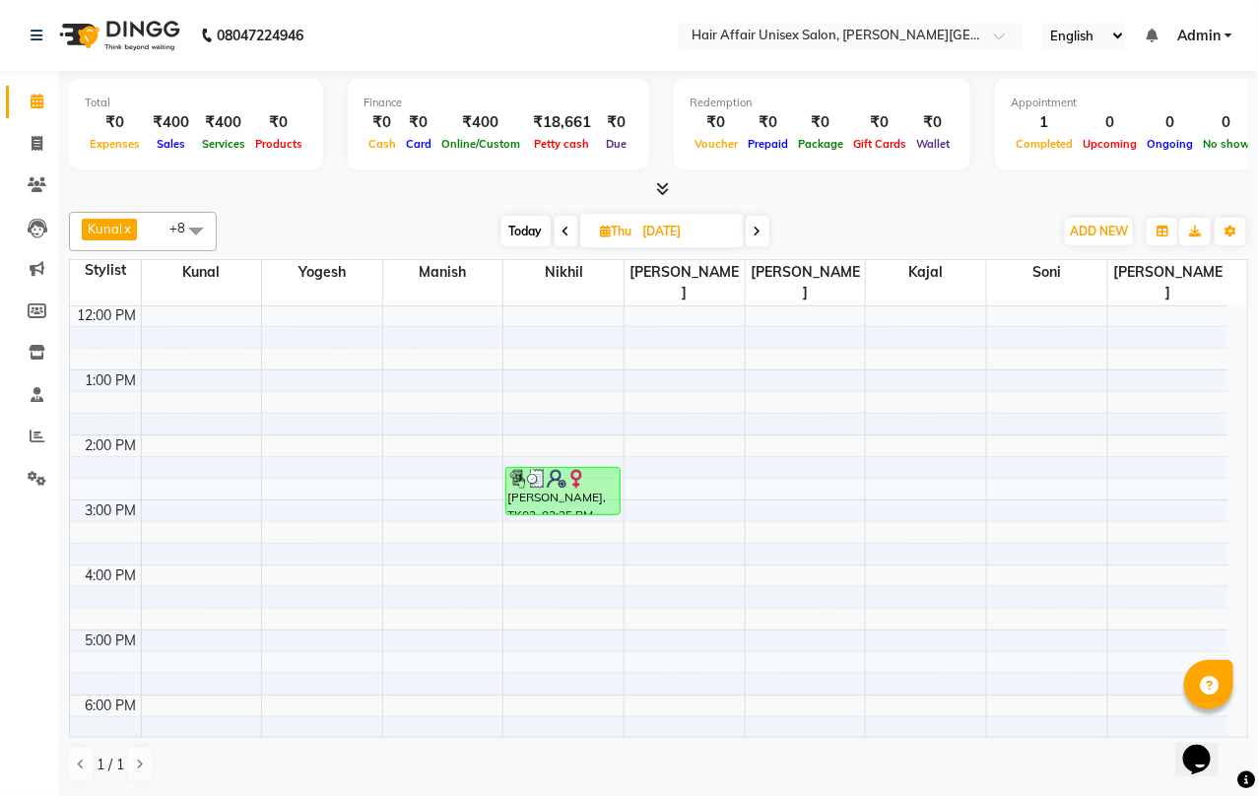
scroll to position [321, 0]
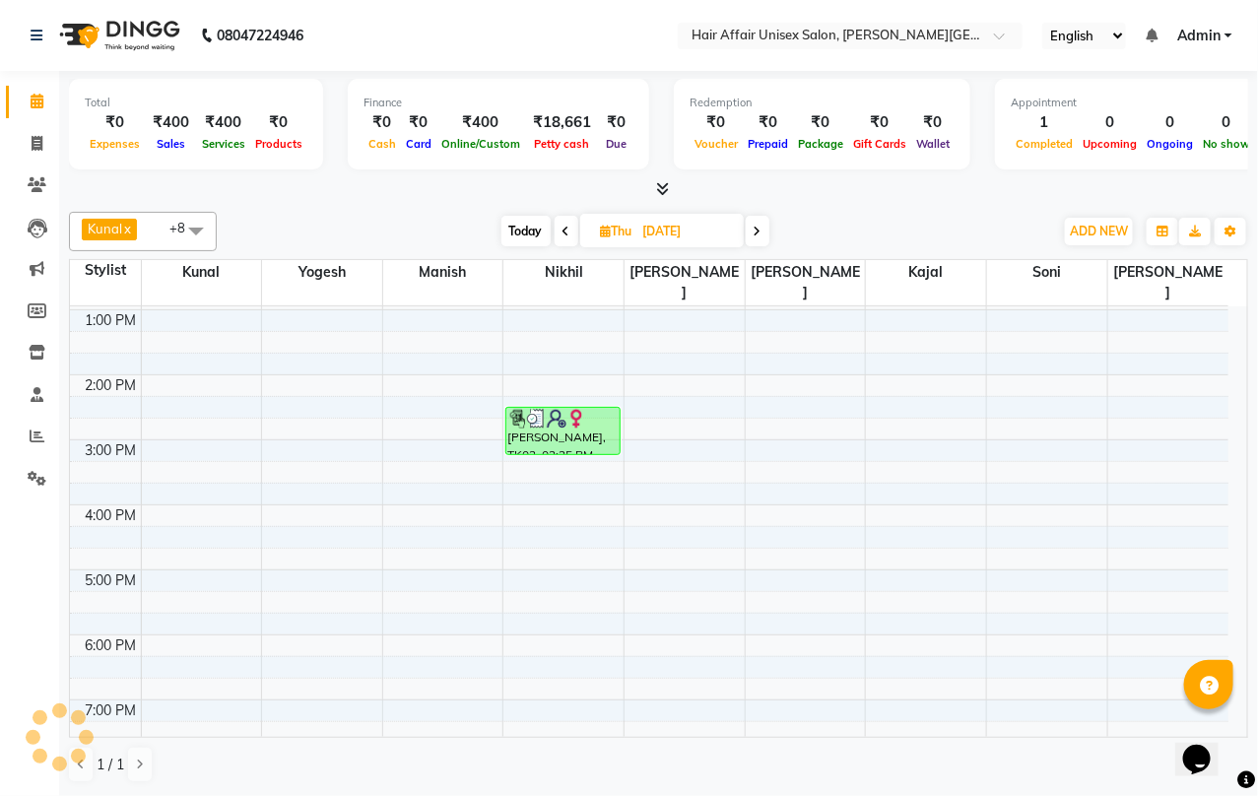
click at [765, 237] on span at bounding box center [758, 231] width 24 height 31
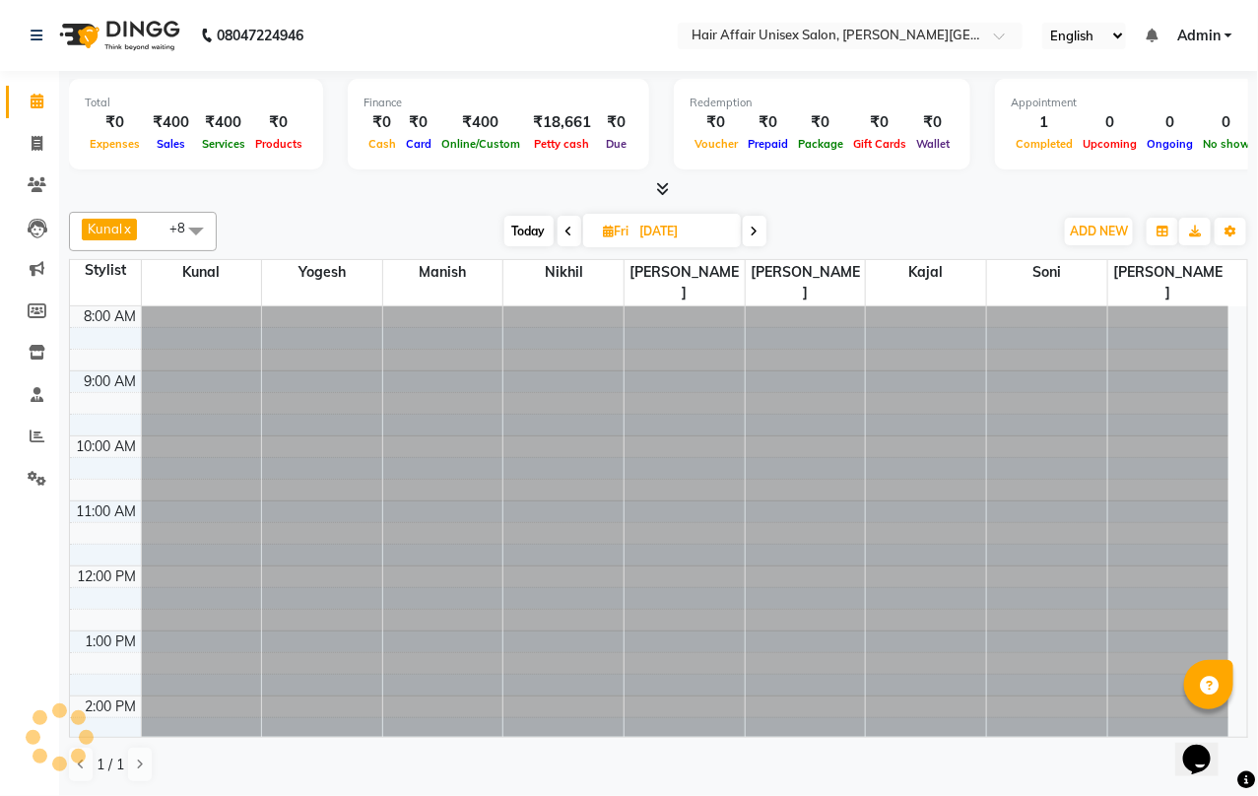
scroll to position [198, 0]
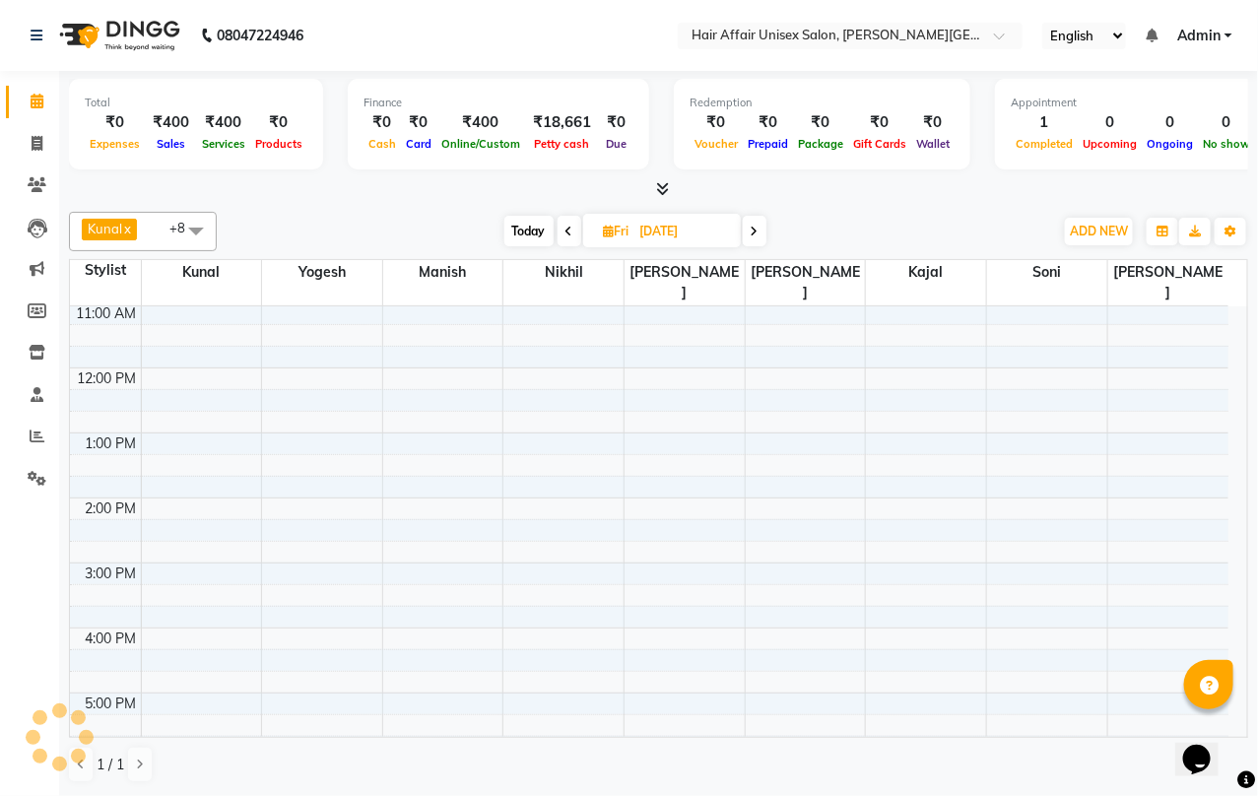
click at [765, 237] on span at bounding box center [755, 231] width 24 height 31
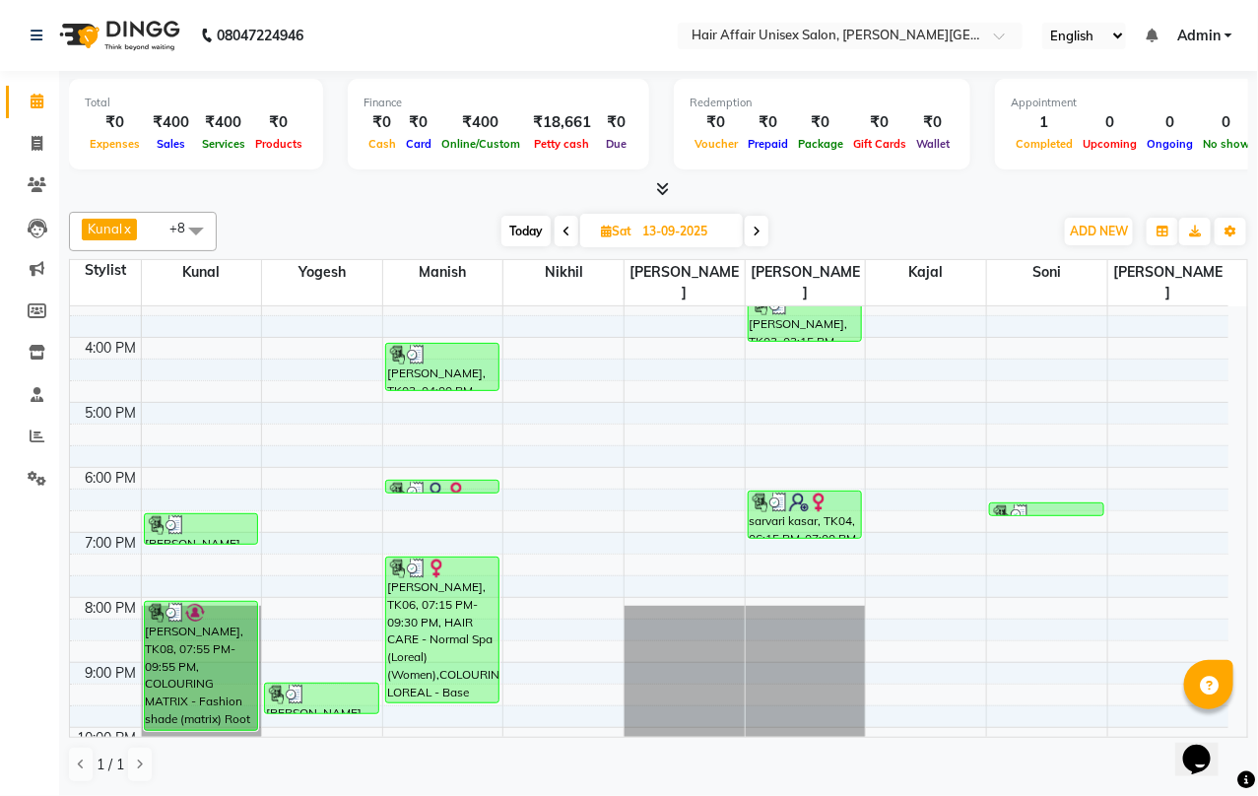
scroll to position [493, 0]
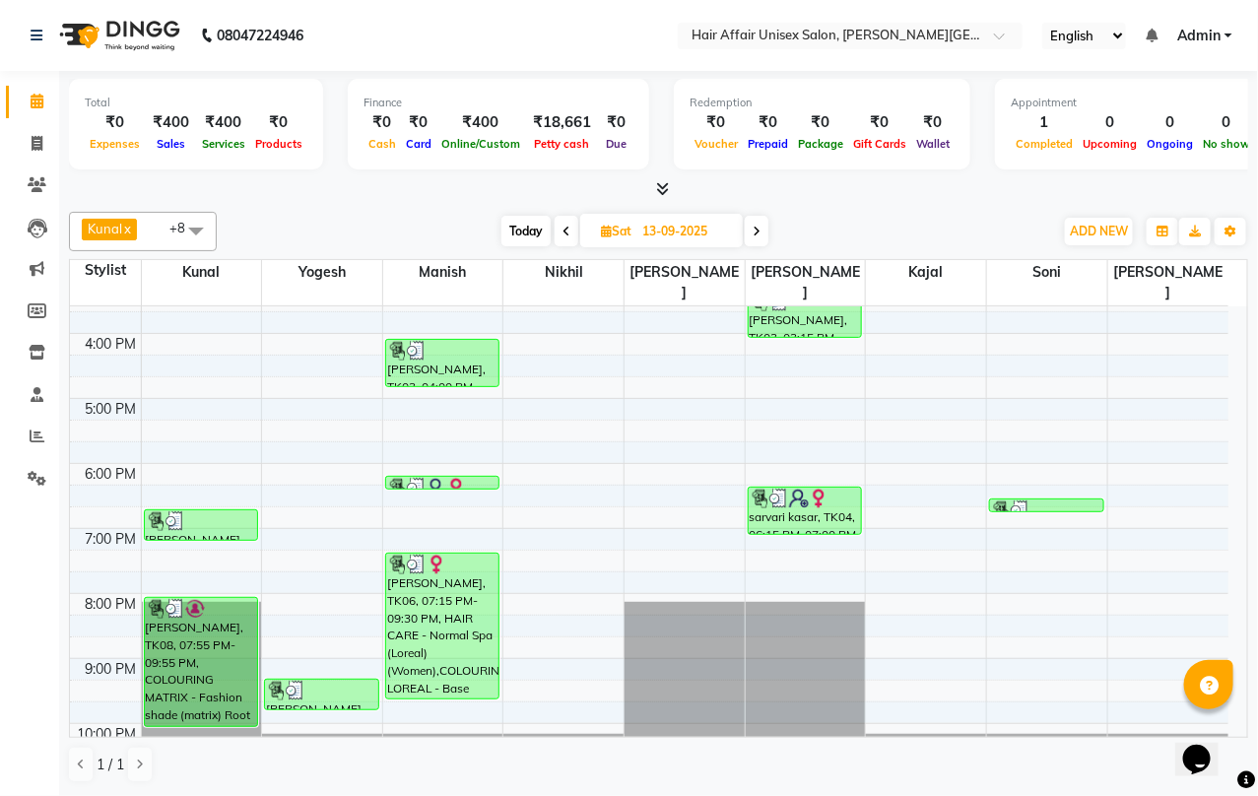
click at [755, 235] on icon at bounding box center [757, 232] width 8 height 12
type input "[DATE]"
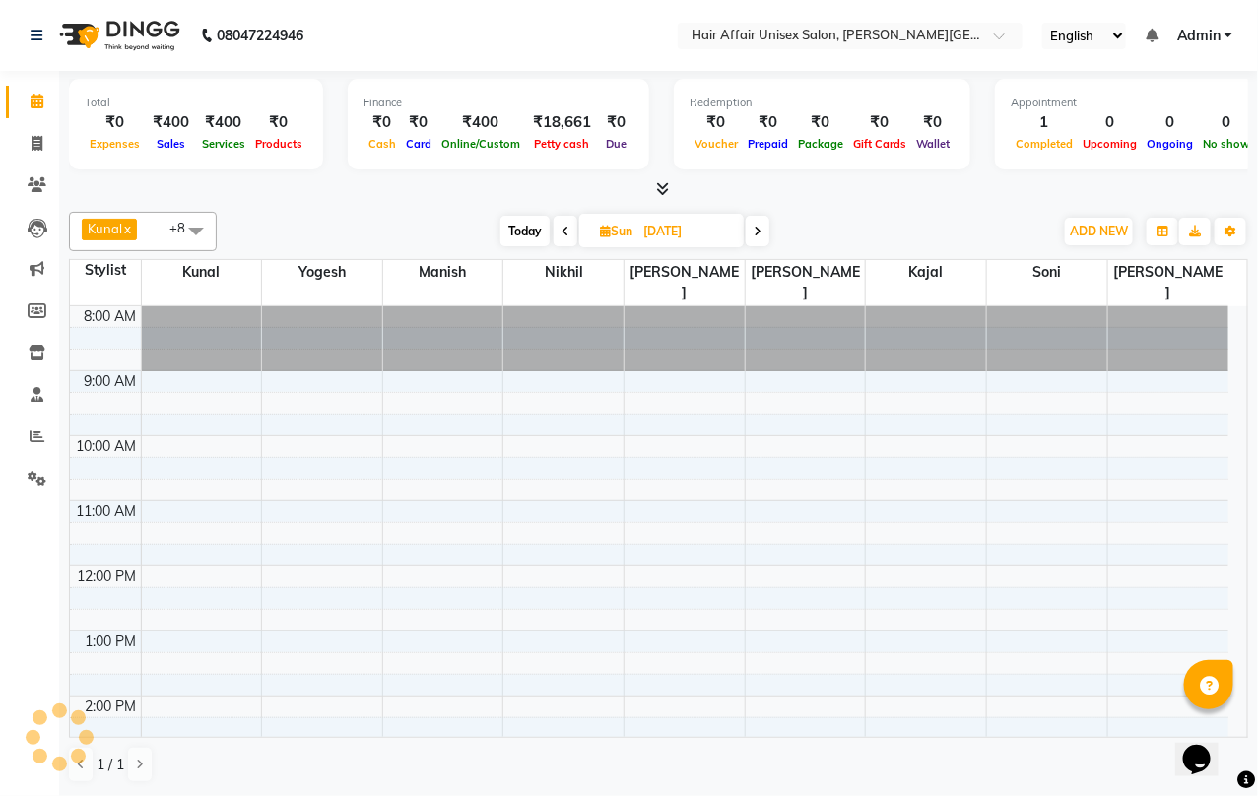
scroll to position [198, 0]
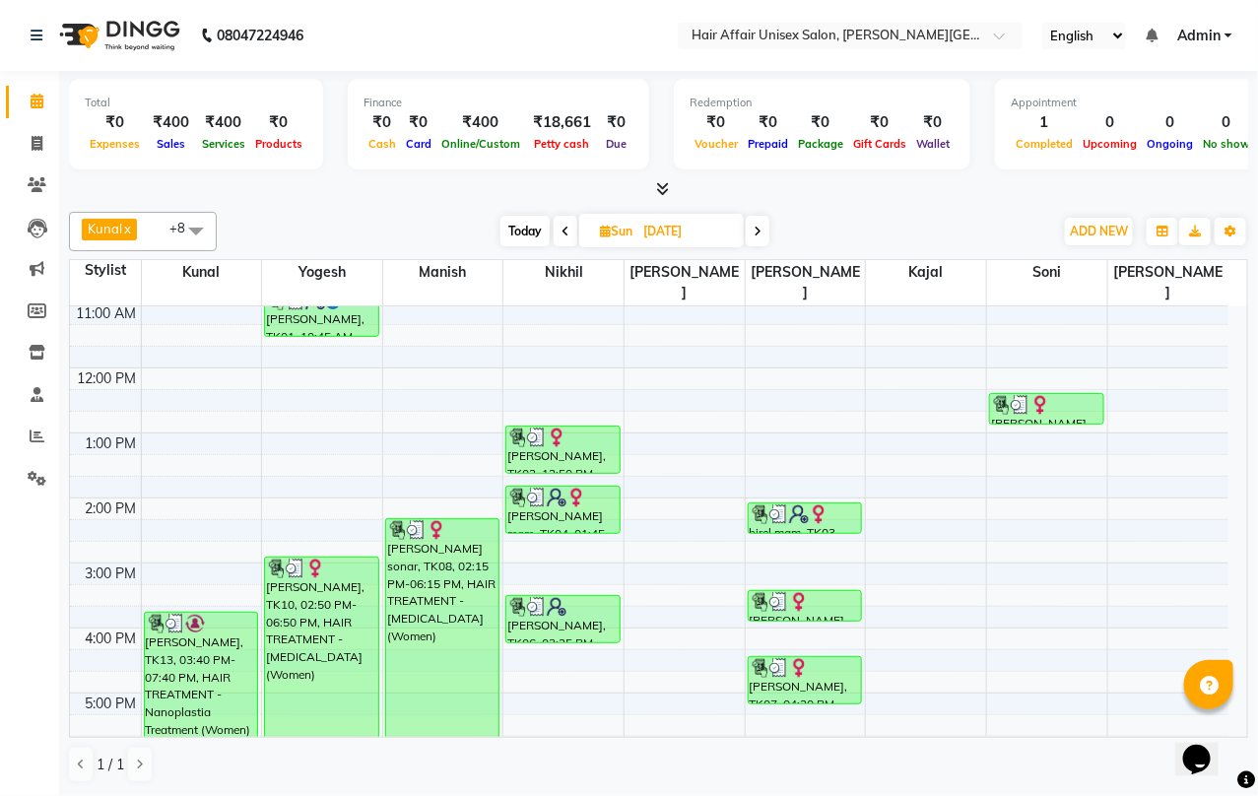
click at [676, 241] on input "[DATE]" at bounding box center [687, 232] width 99 height 30
select select "9"
select select "2025"
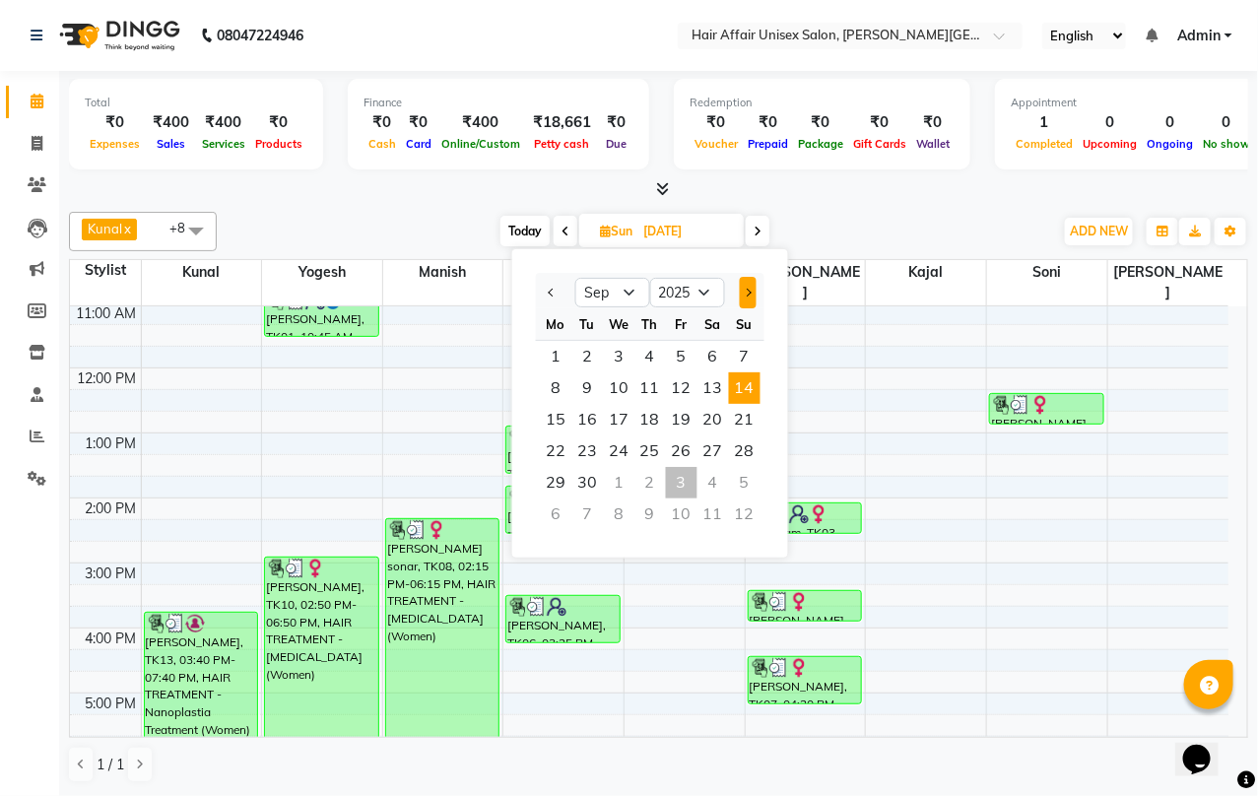
click at [742, 296] on button "Next month" at bounding box center [748, 293] width 17 height 32
select select "10"
click at [656, 220] on input "[DATE]" at bounding box center [687, 232] width 99 height 30
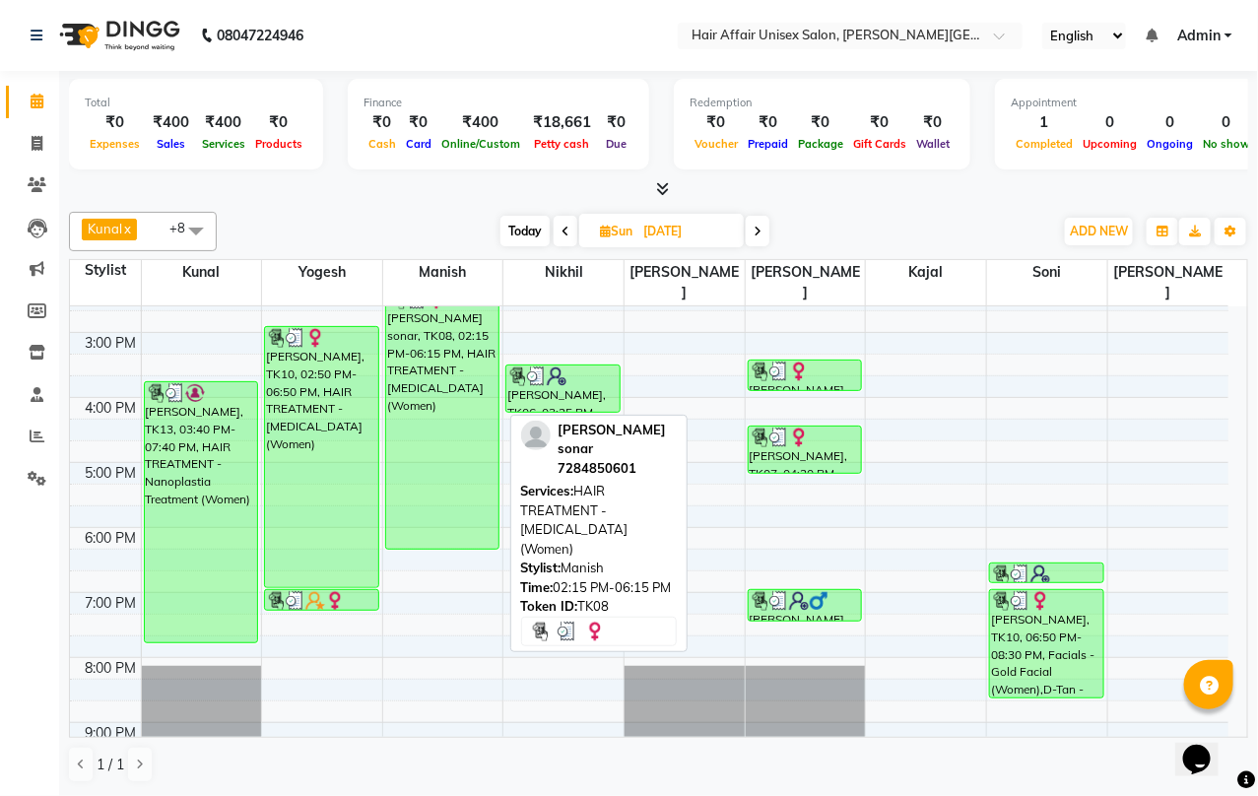
scroll to position [288, 0]
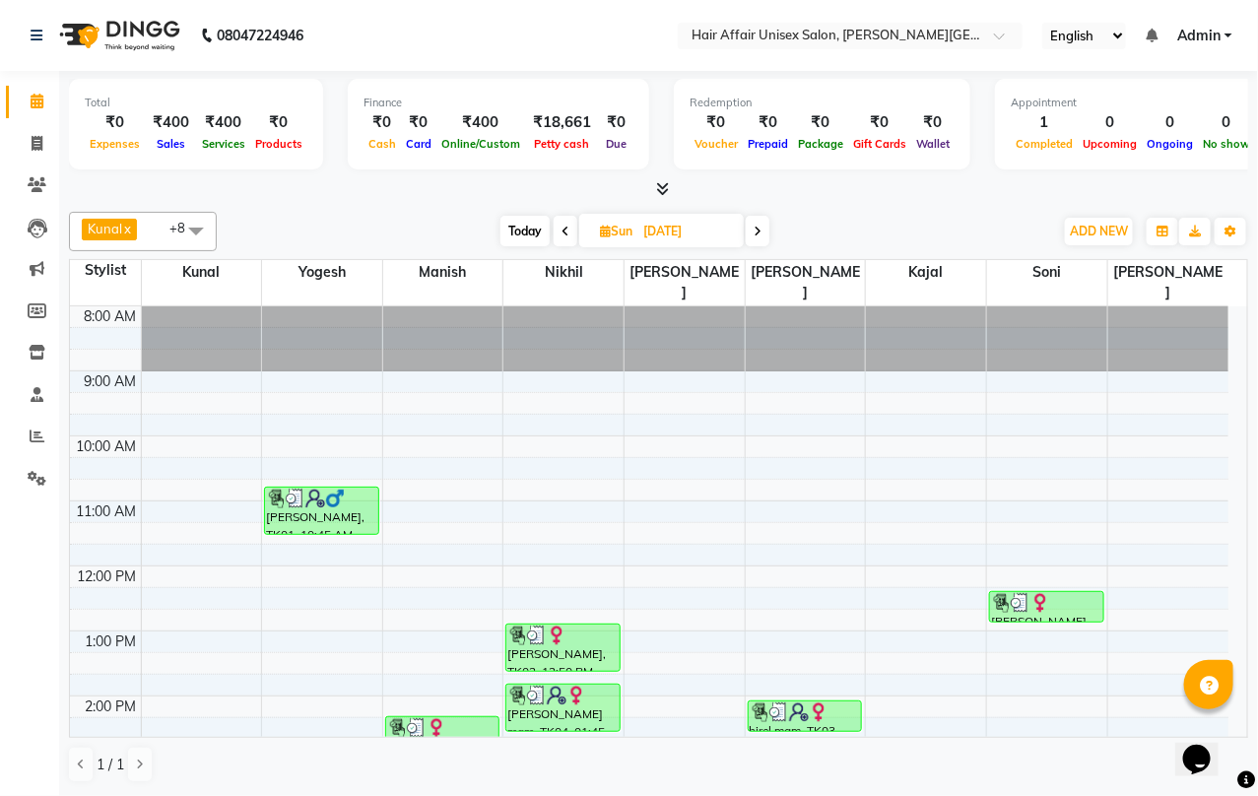
click at [666, 183] on icon at bounding box center [662, 188] width 13 height 15
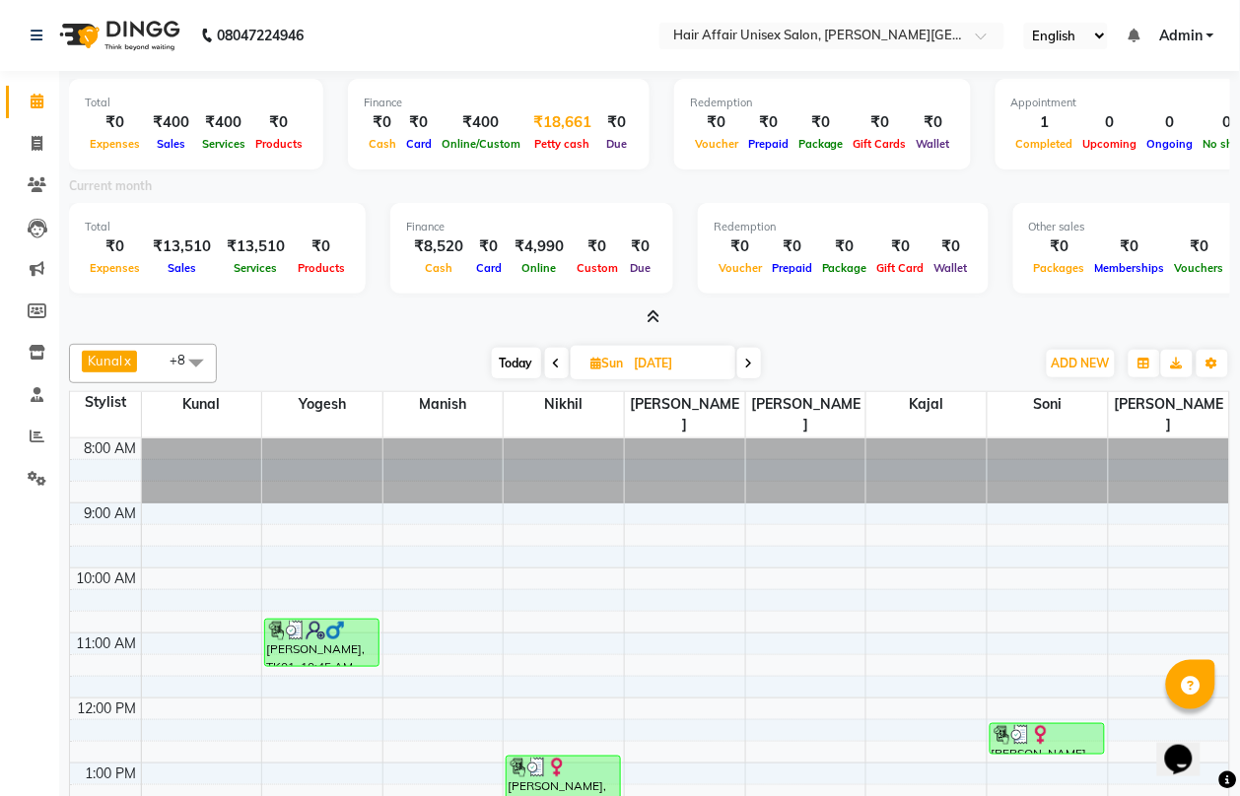
click at [554, 128] on div "₹18,661" at bounding box center [562, 122] width 74 height 23
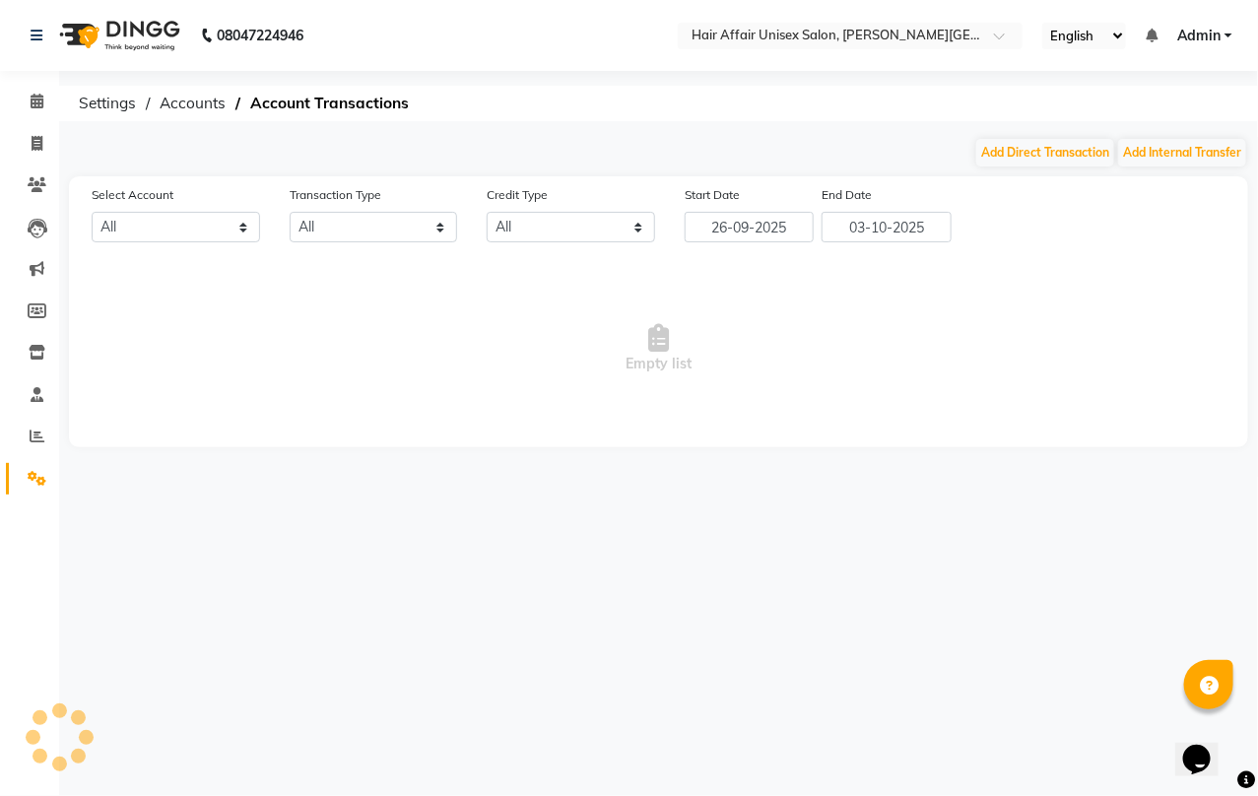
select select "5219"
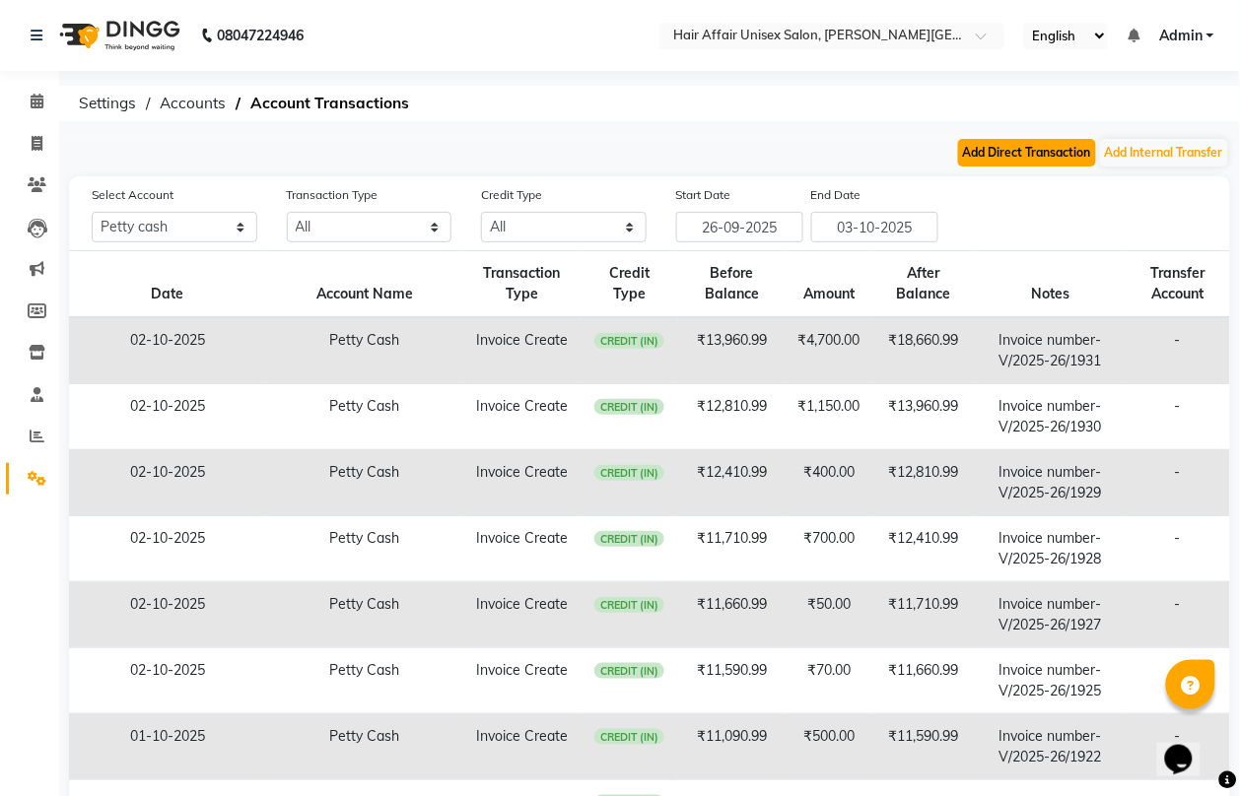
click at [1021, 154] on button "Add Direct Transaction" at bounding box center [1027, 153] width 138 height 28
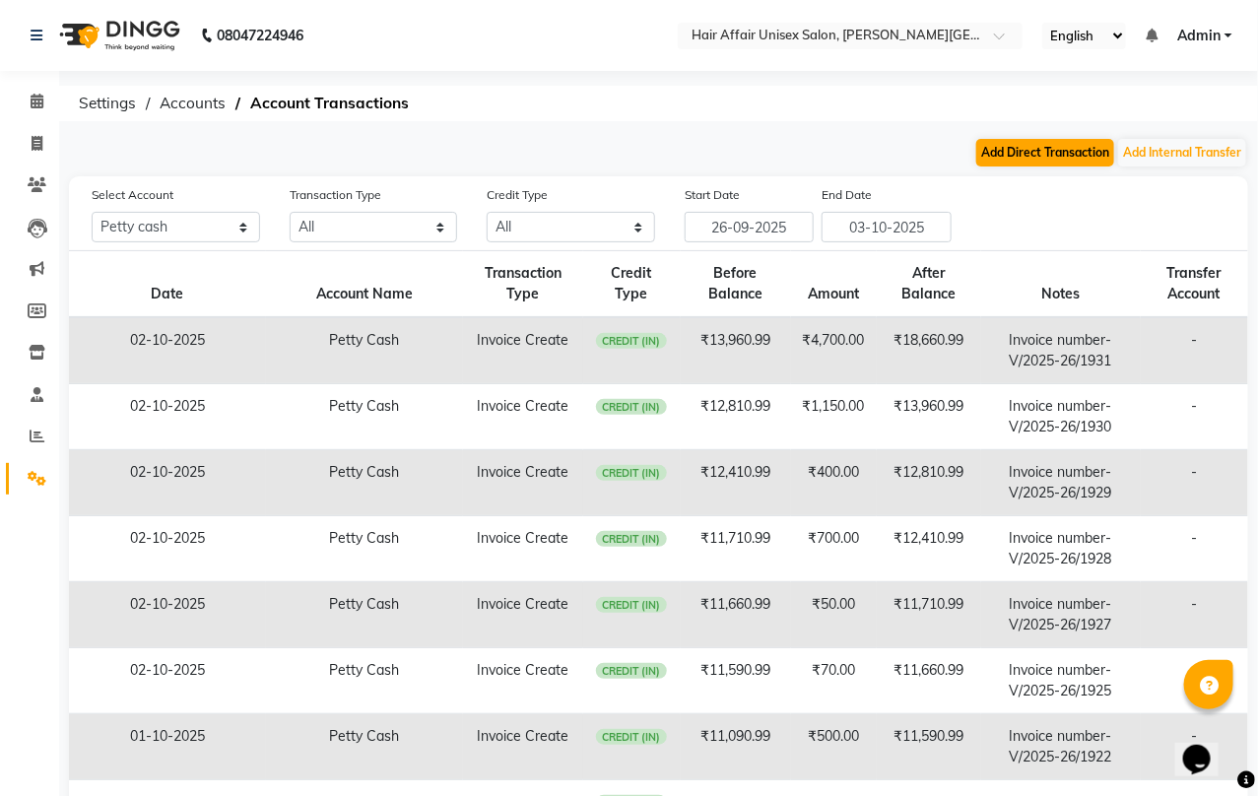
select select "direct"
select select "5219"
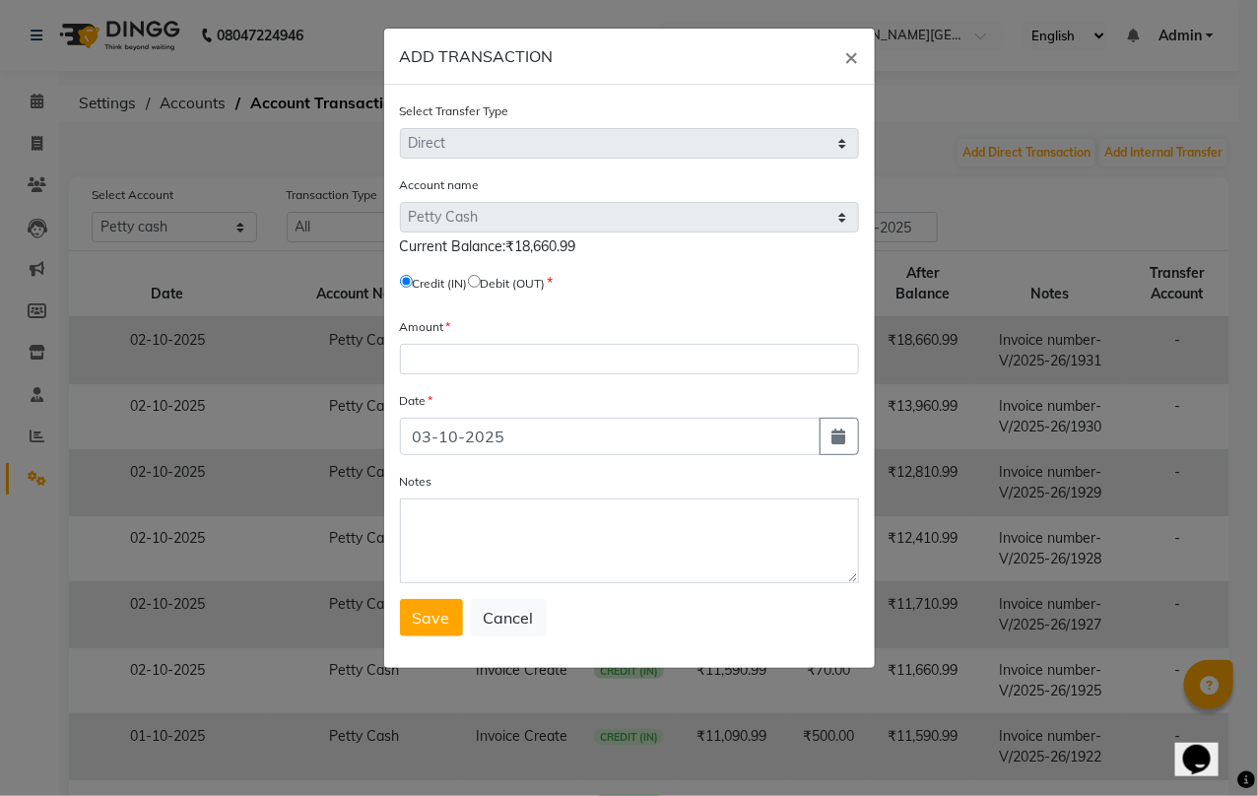
click at [481, 276] on input "radio" at bounding box center [474, 281] width 13 height 13
radio input "true"
click at [486, 352] on input "number" at bounding box center [629, 359] width 459 height 31
type input "18660"
click at [440, 621] on span "Save" at bounding box center [431, 618] width 37 height 20
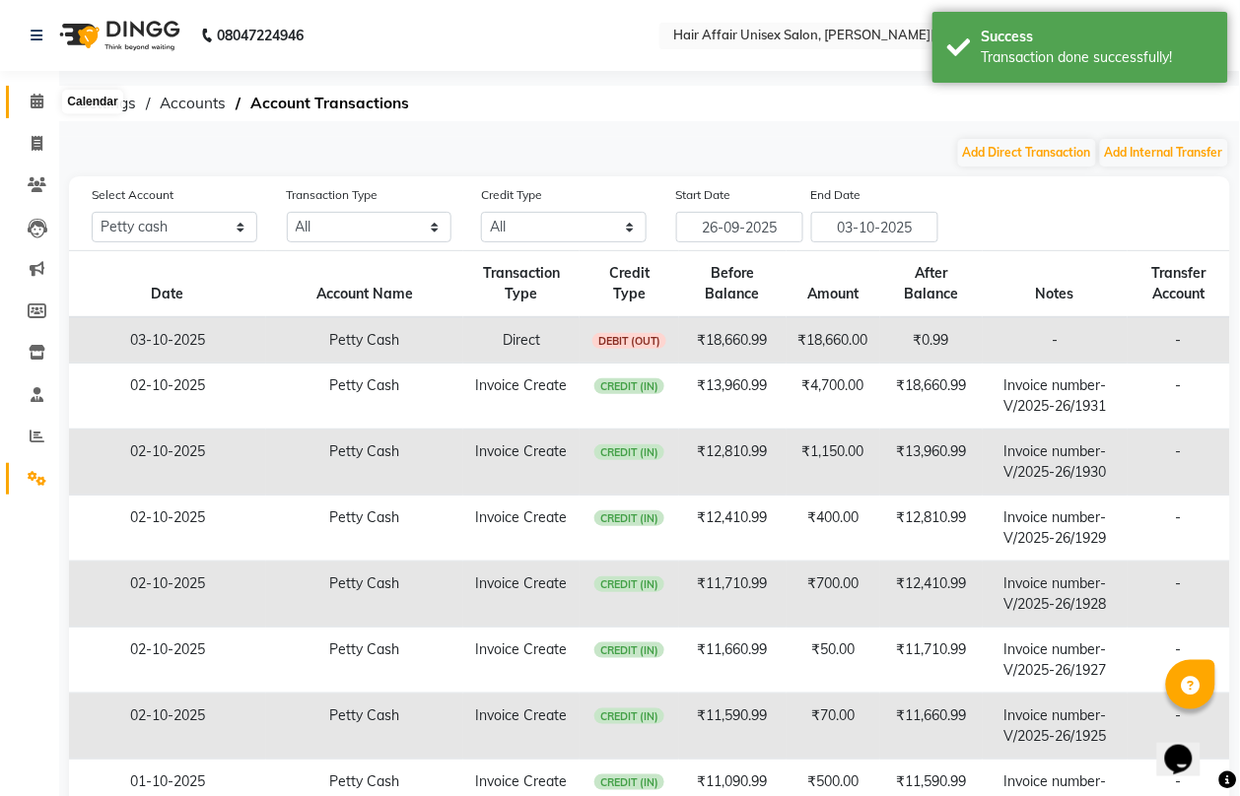
click at [33, 101] on icon at bounding box center [37, 101] width 13 height 15
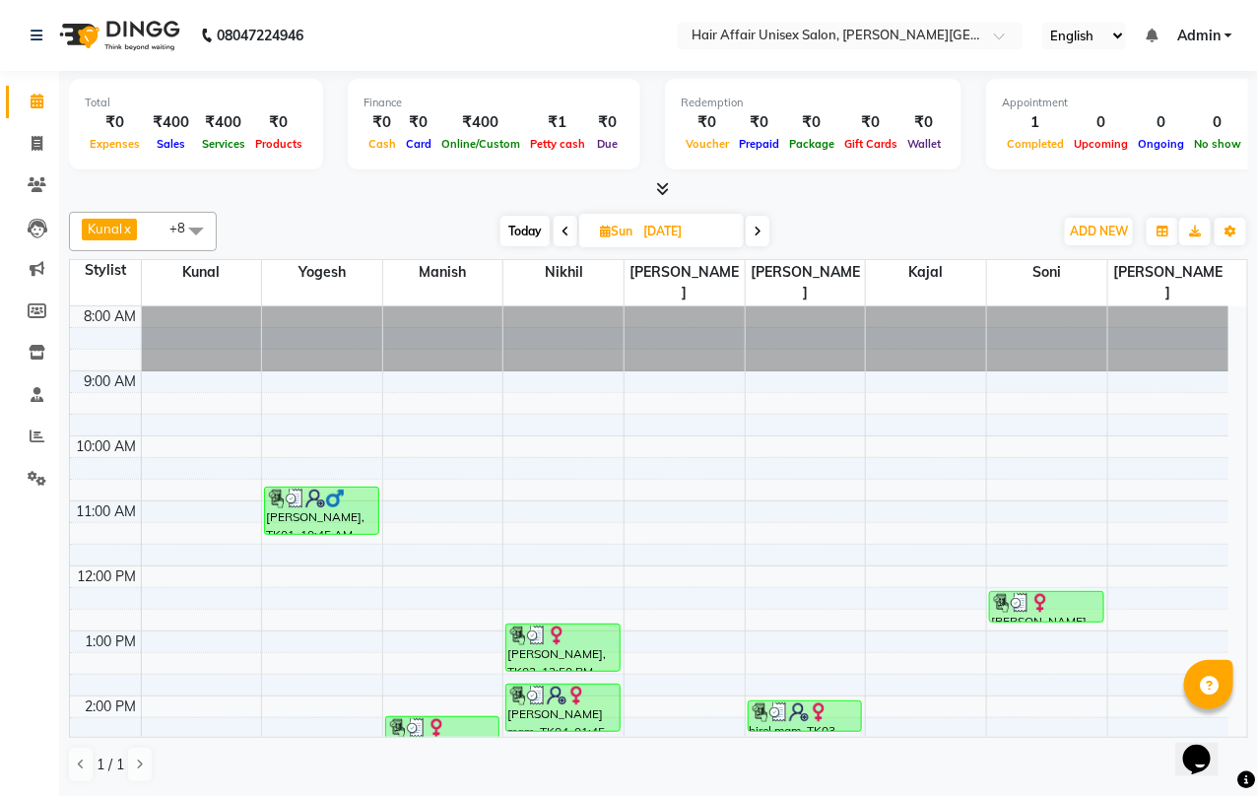
click at [760, 230] on icon at bounding box center [758, 232] width 8 height 12
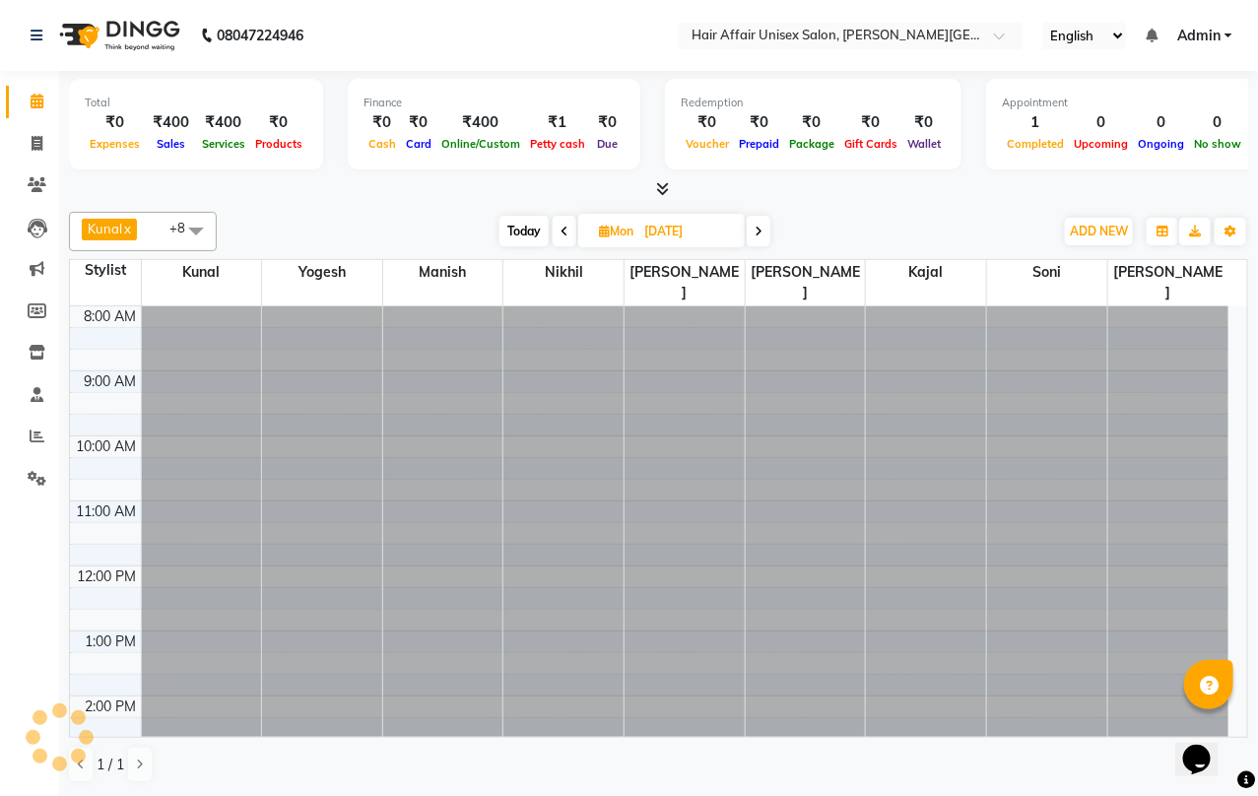
scroll to position [198, 0]
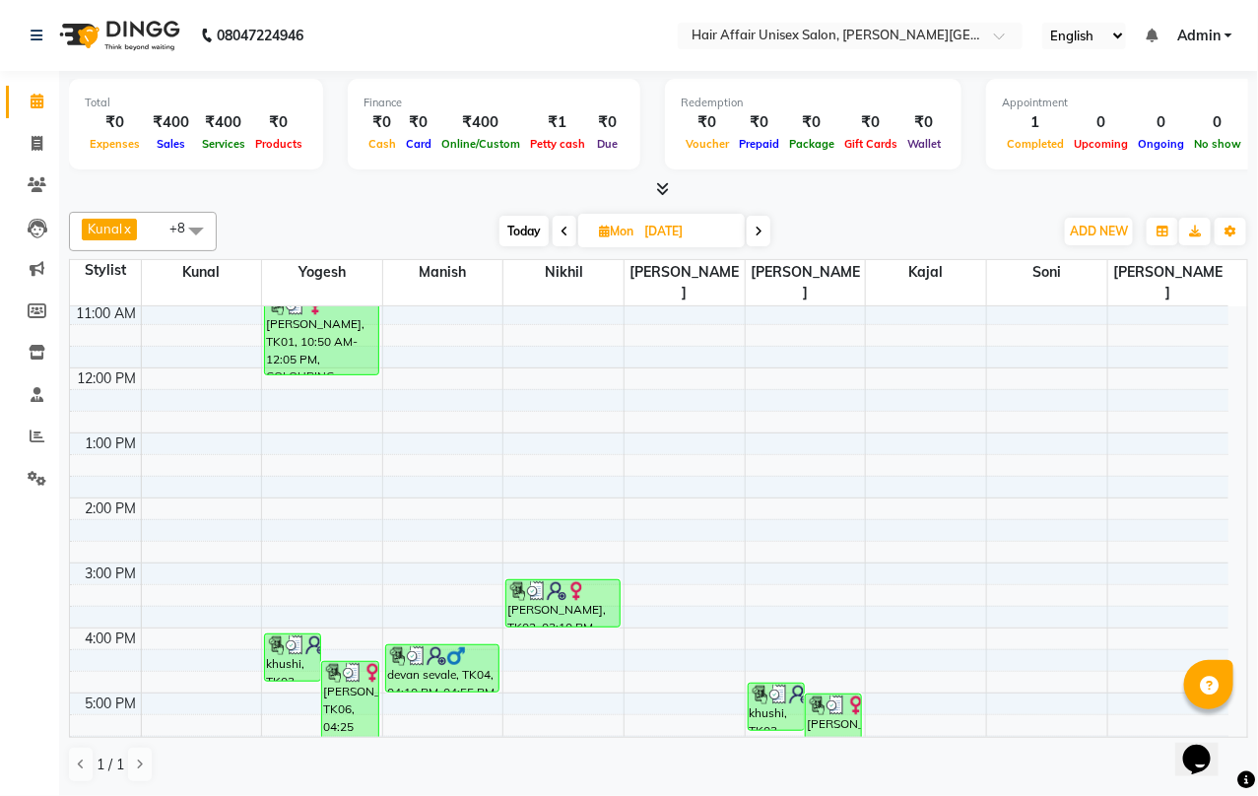
click at [761, 232] on icon at bounding box center [759, 232] width 8 height 12
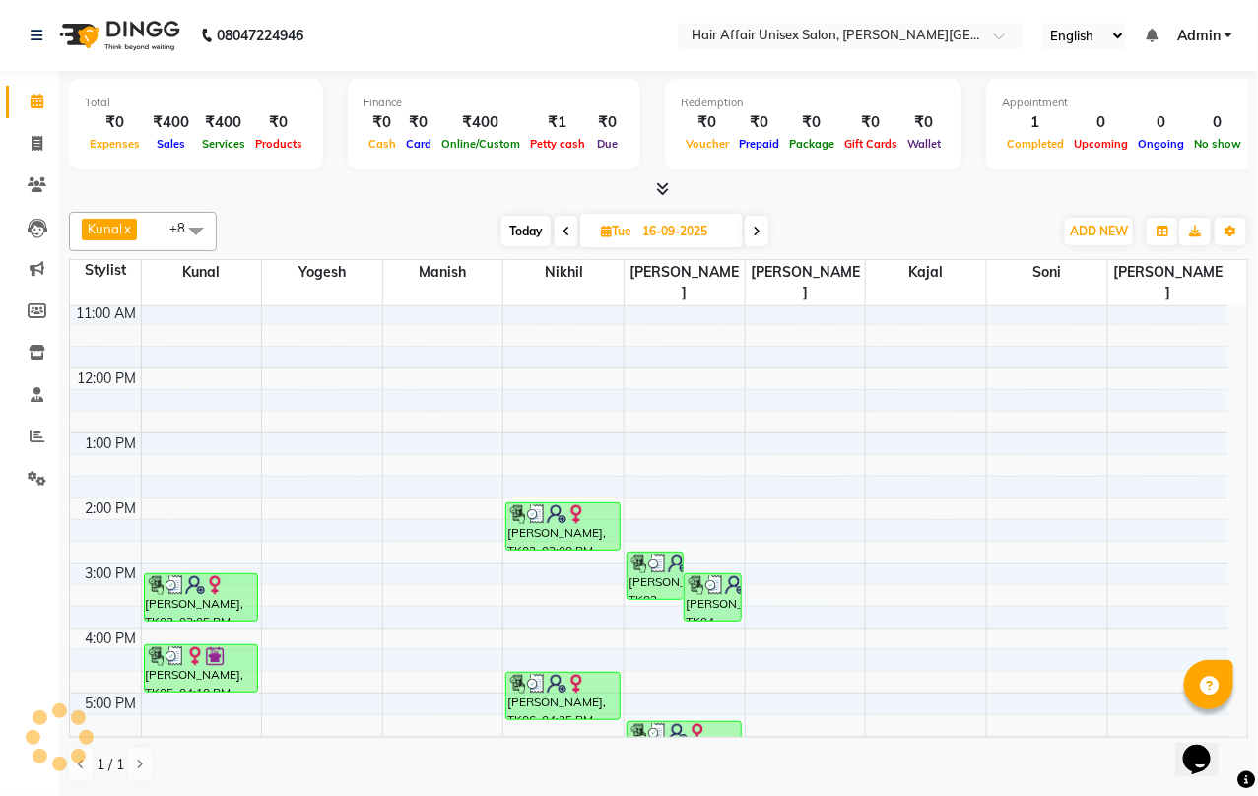
click at [761, 232] on icon at bounding box center [757, 232] width 8 height 12
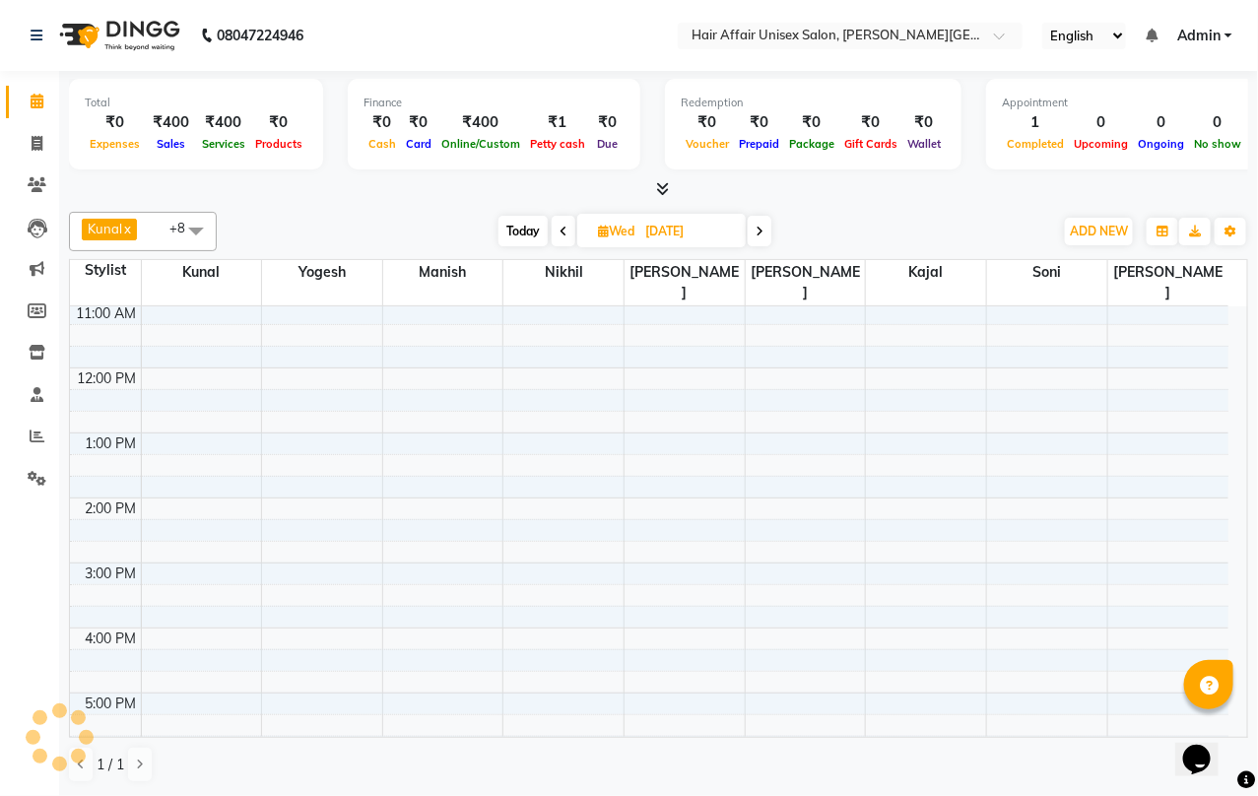
click at [766, 239] on span at bounding box center [760, 231] width 24 height 31
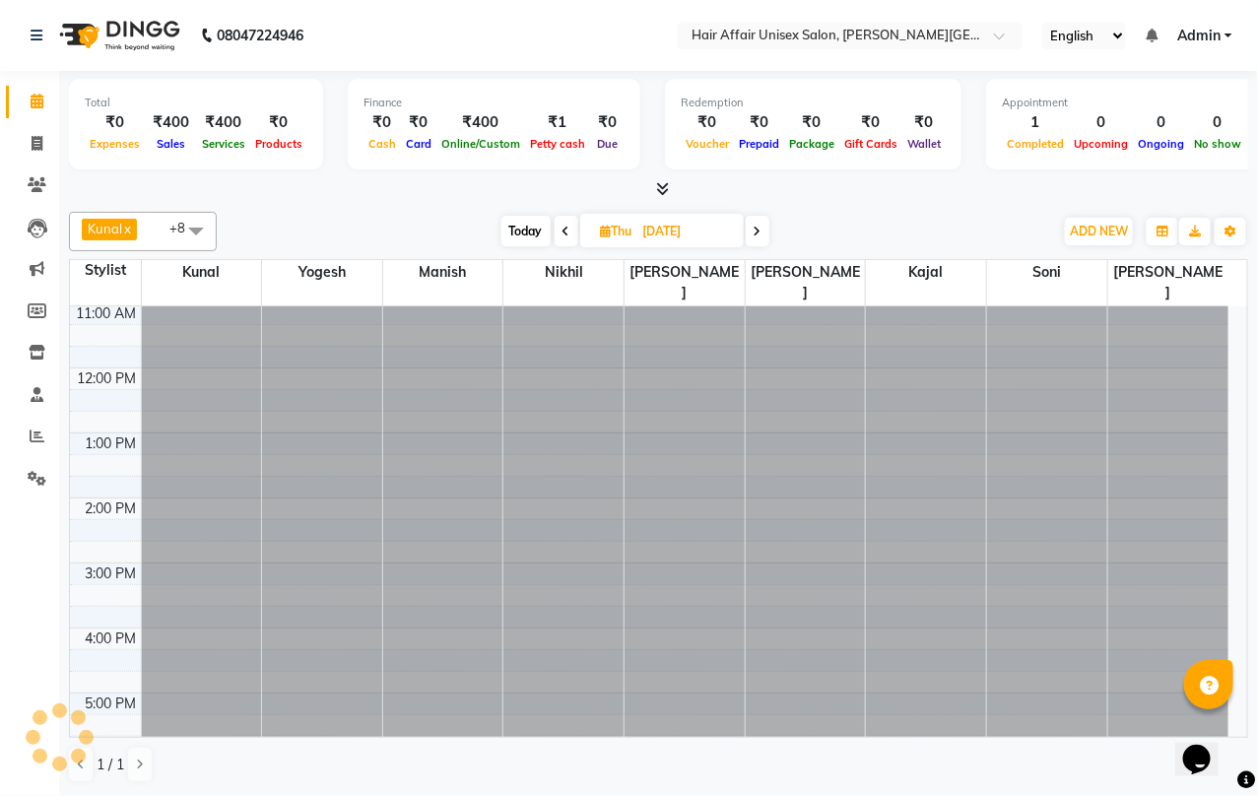
scroll to position [198, 0]
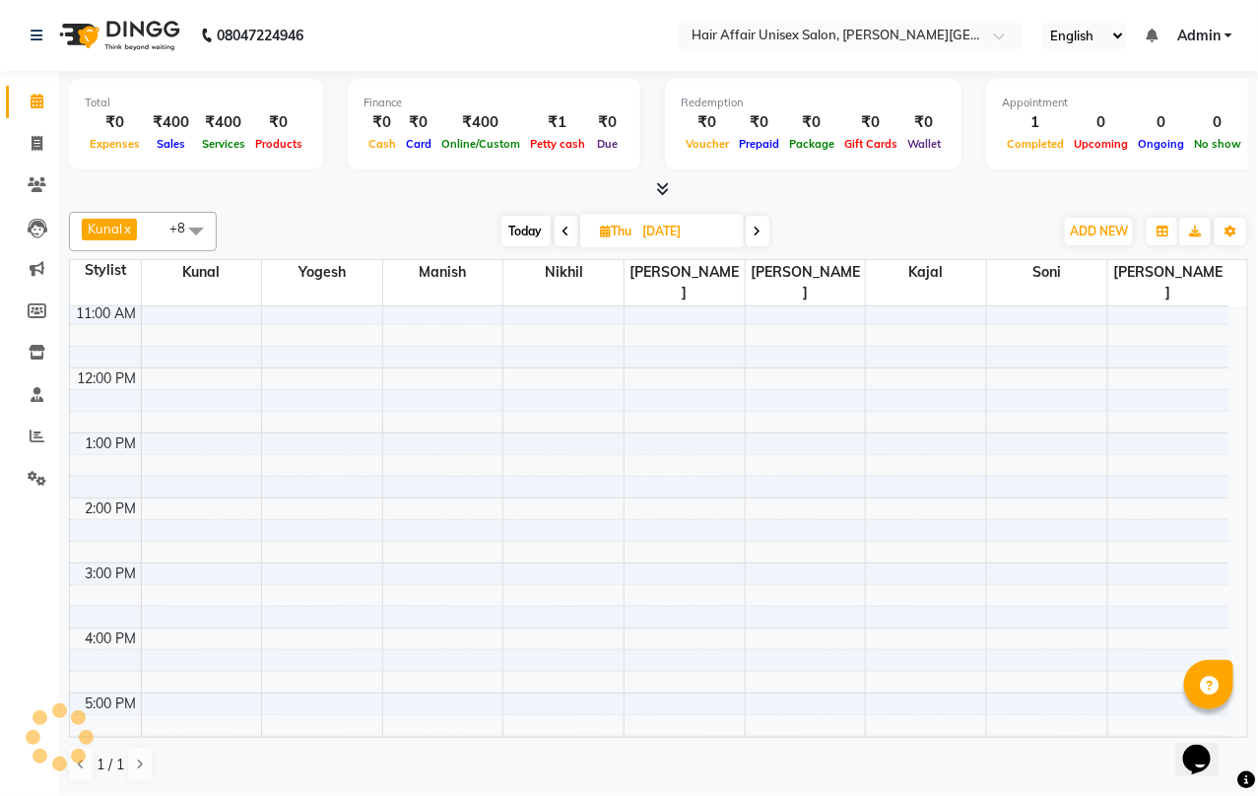
click at [766, 239] on span at bounding box center [758, 231] width 24 height 31
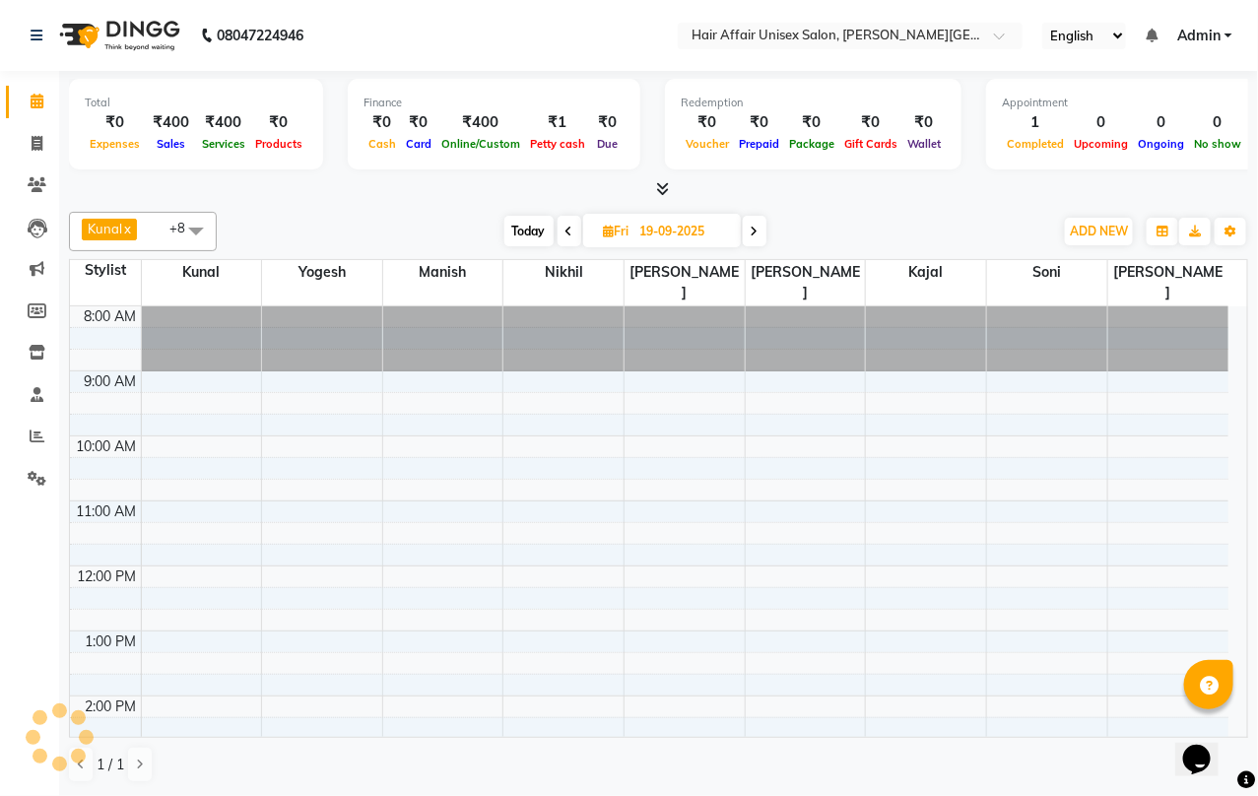
click at [766, 239] on span at bounding box center [755, 231] width 24 height 31
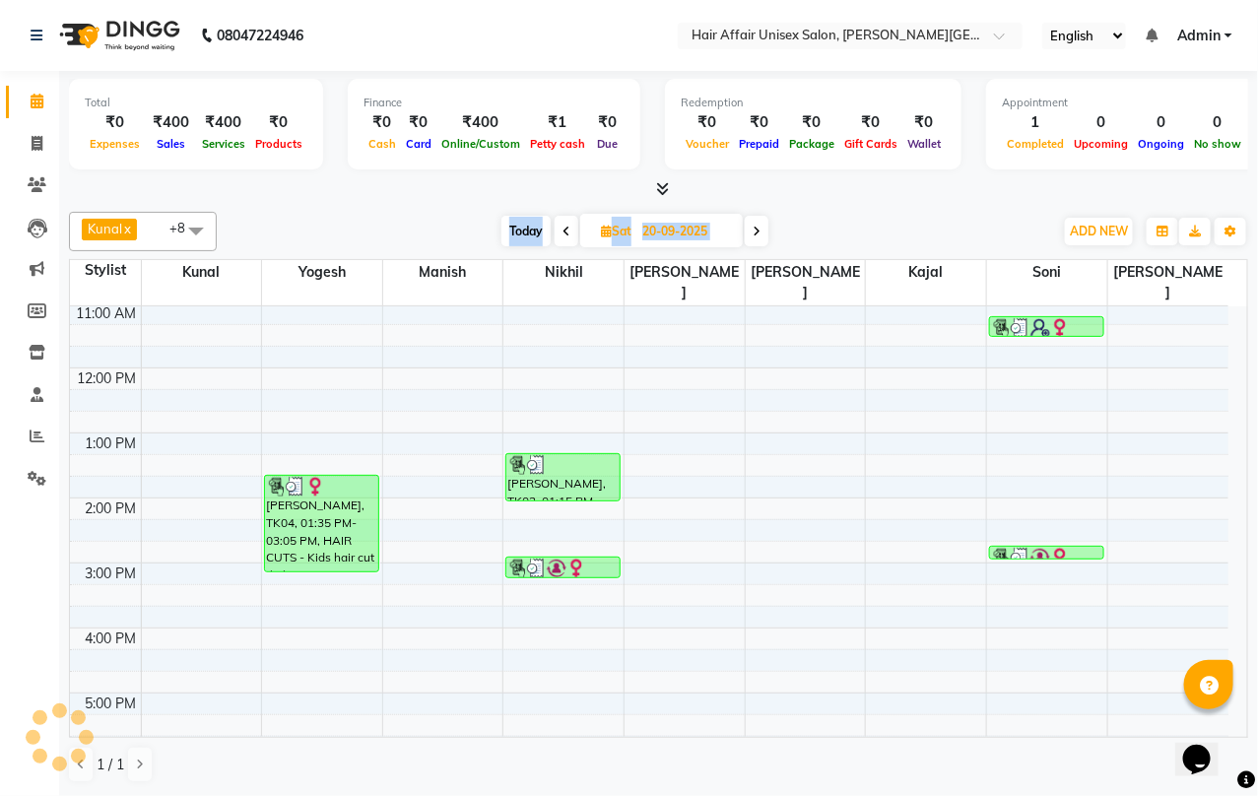
click at [766, 239] on span at bounding box center [757, 231] width 24 height 31
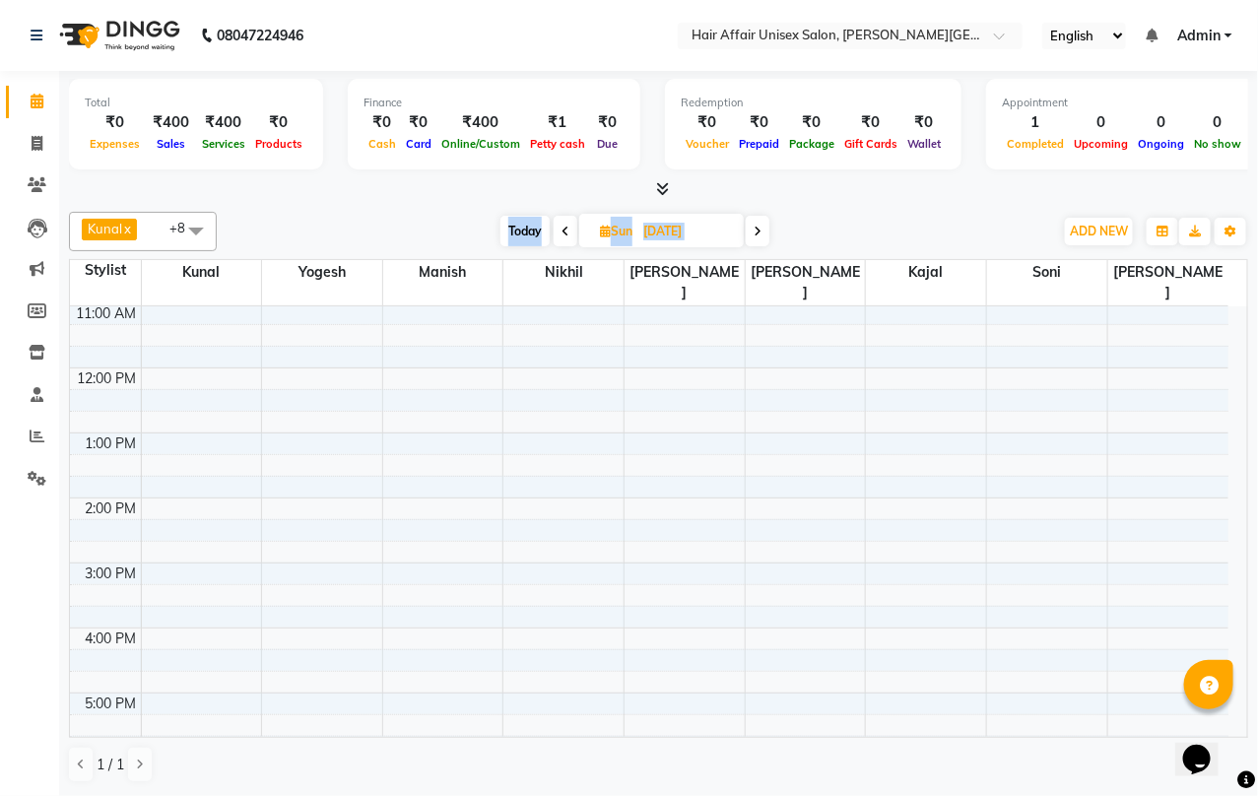
click at [766, 239] on span at bounding box center [758, 231] width 24 height 31
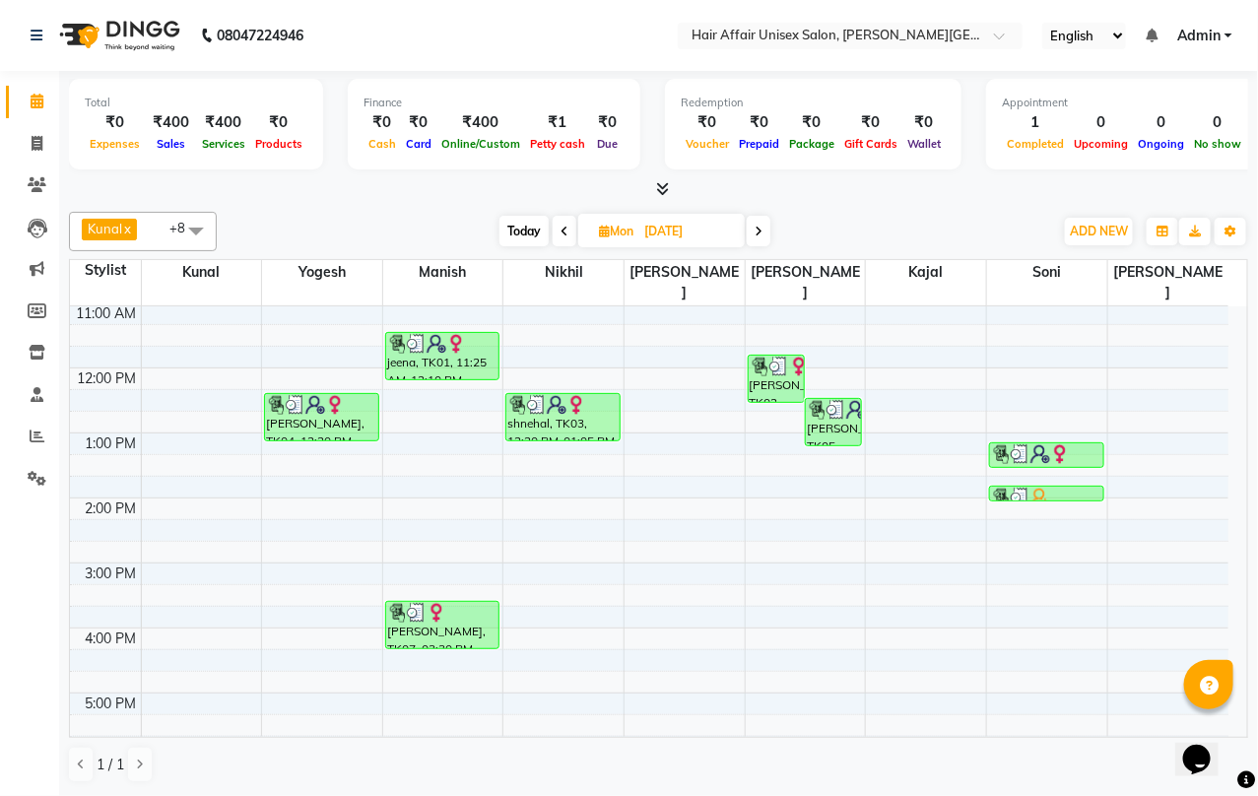
click at [565, 230] on icon at bounding box center [565, 232] width 8 height 12
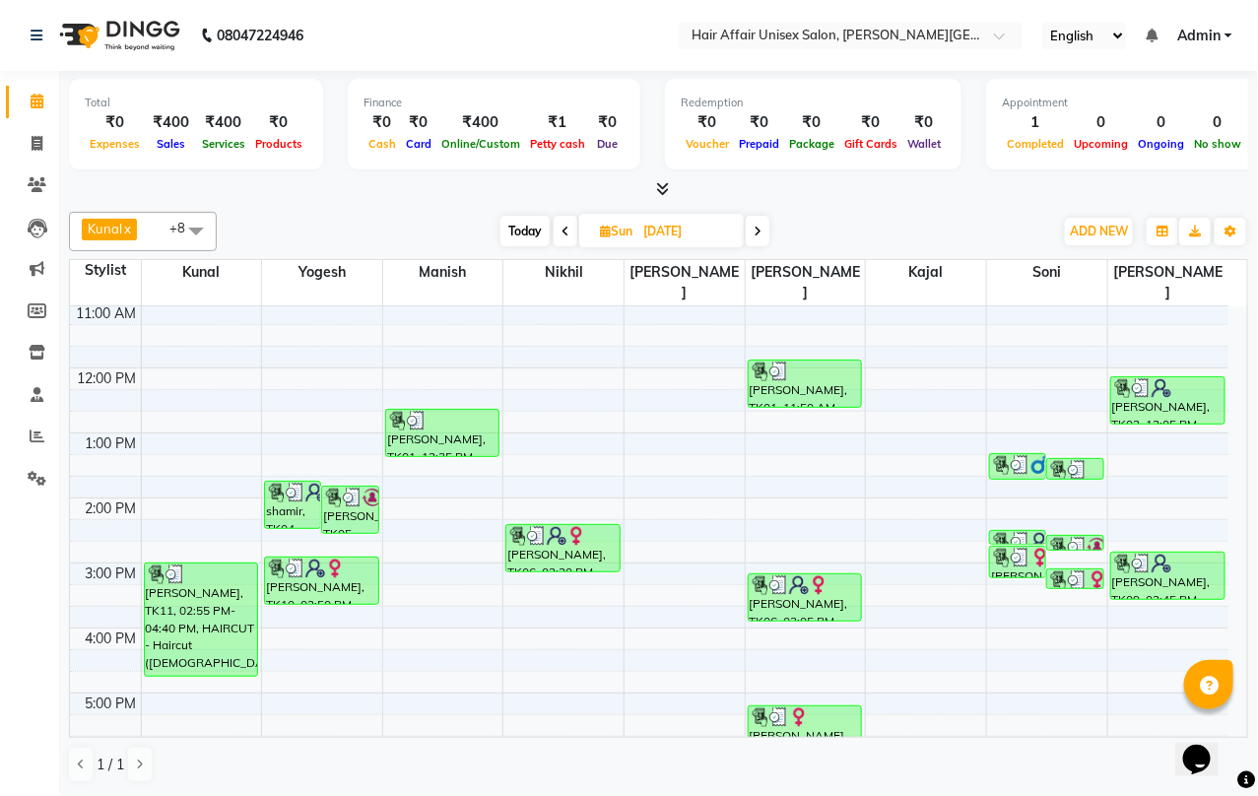
click at [760, 230] on icon at bounding box center [758, 232] width 8 height 12
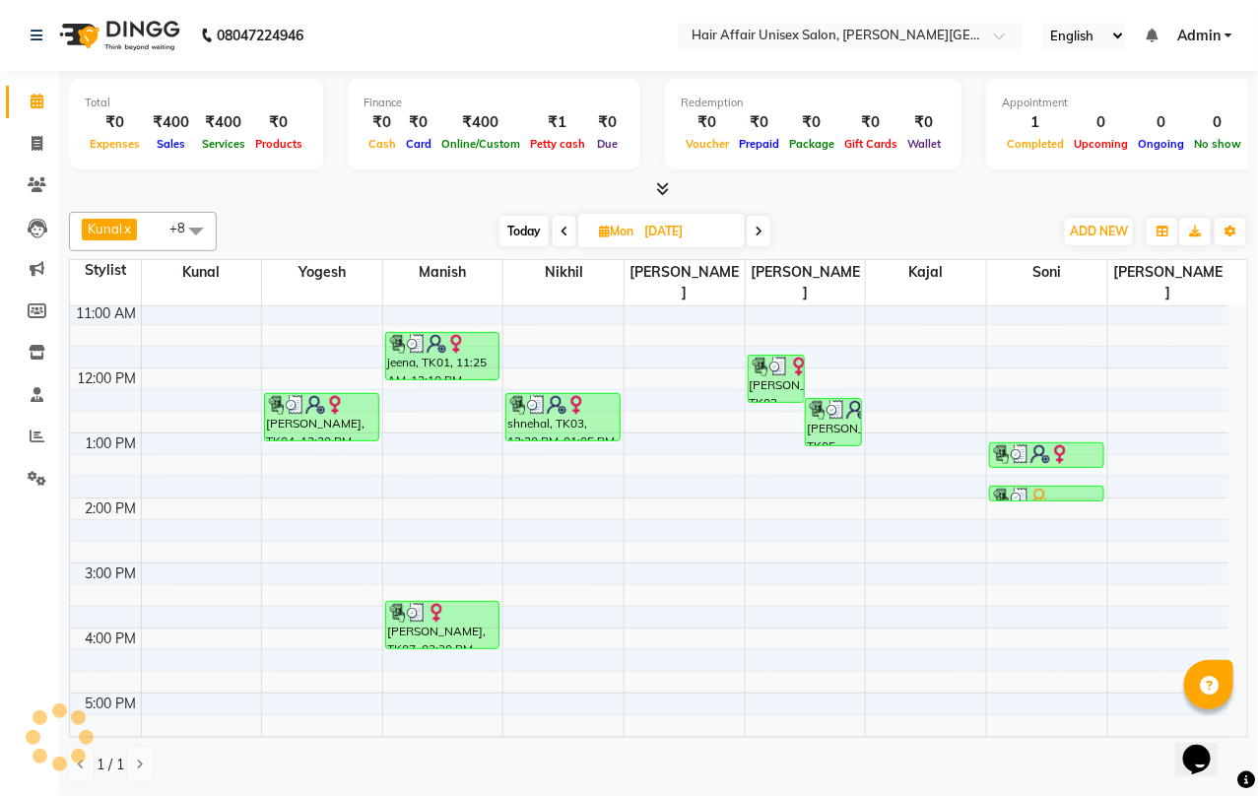
click at [760, 230] on icon at bounding box center [759, 232] width 8 height 12
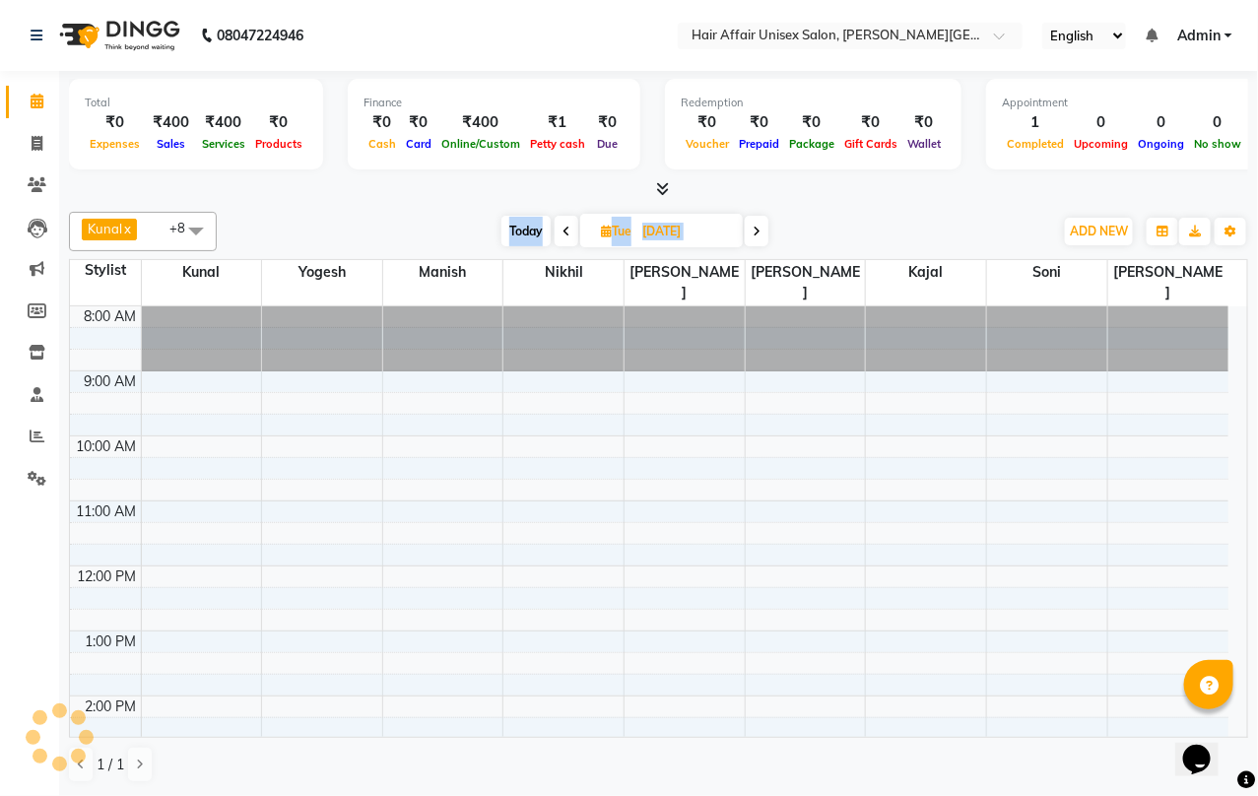
click at [760, 230] on icon at bounding box center [757, 232] width 8 height 12
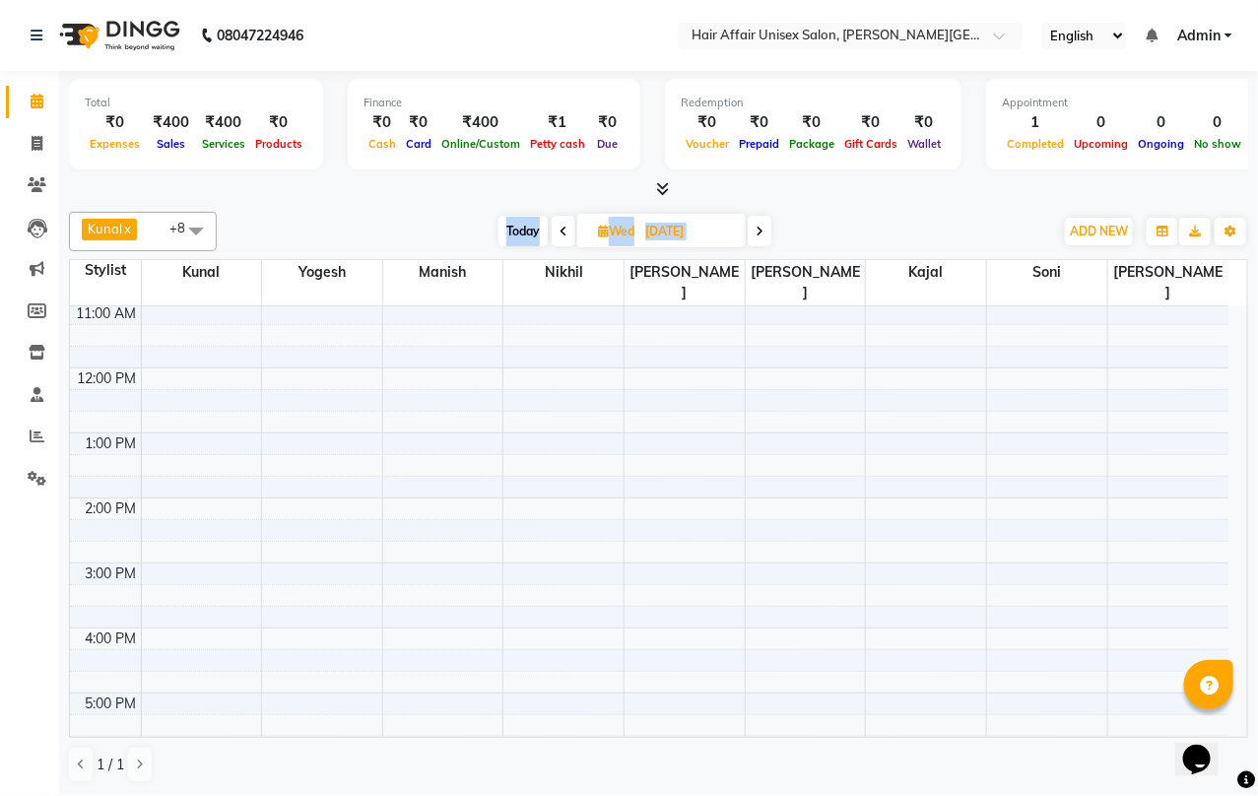
click at [518, 228] on span "Today" at bounding box center [523, 231] width 49 height 31
type input "03-10-2025"
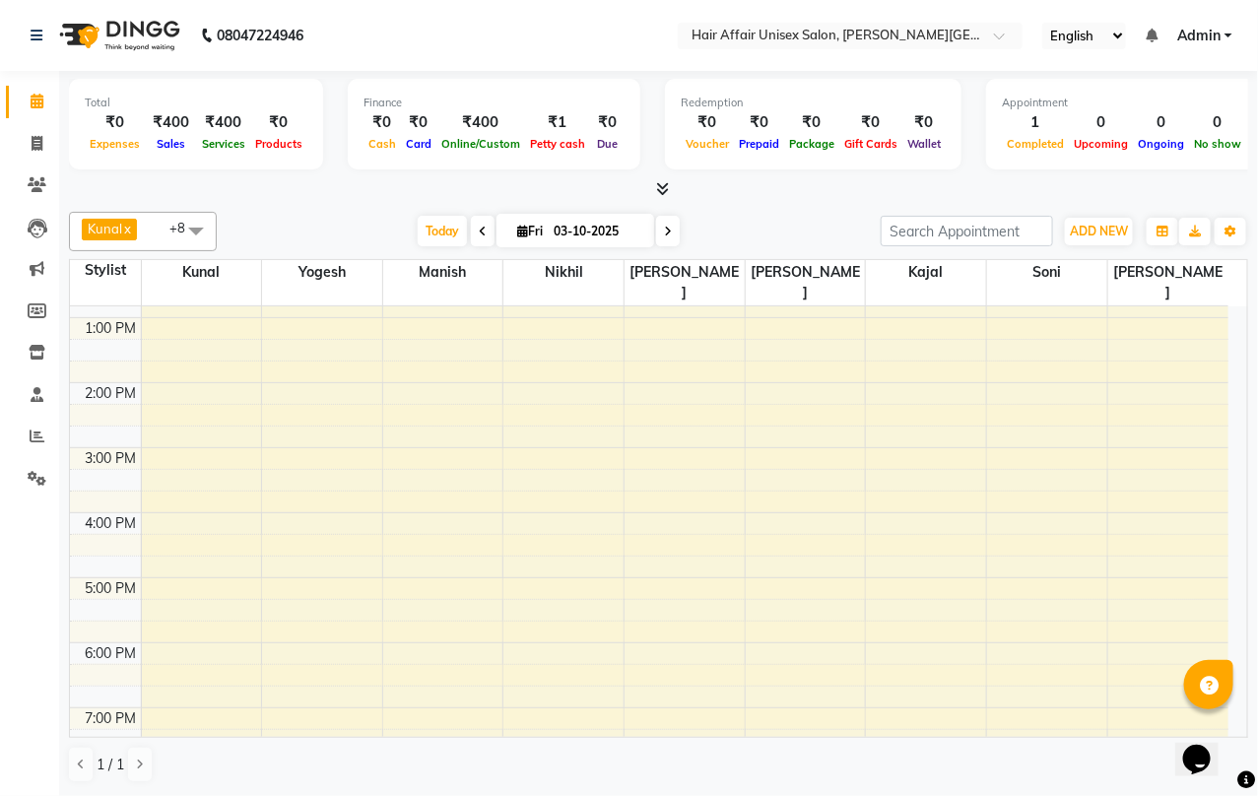
scroll to position [0, 0]
